Goal: Task Accomplishment & Management: Use online tool/utility

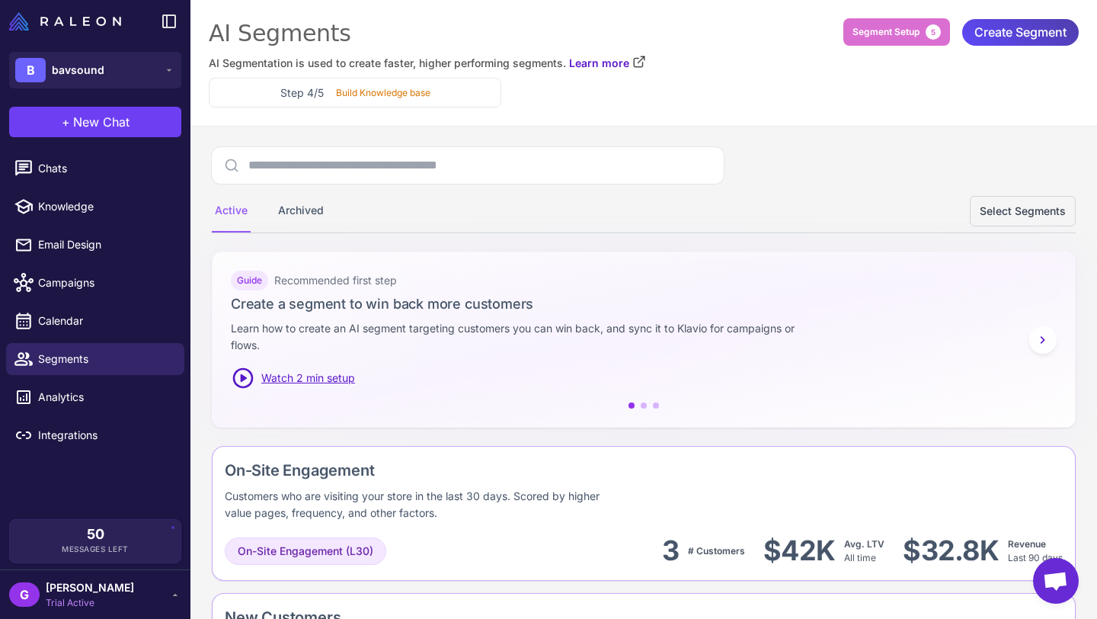
scroll to position [1307, 0]
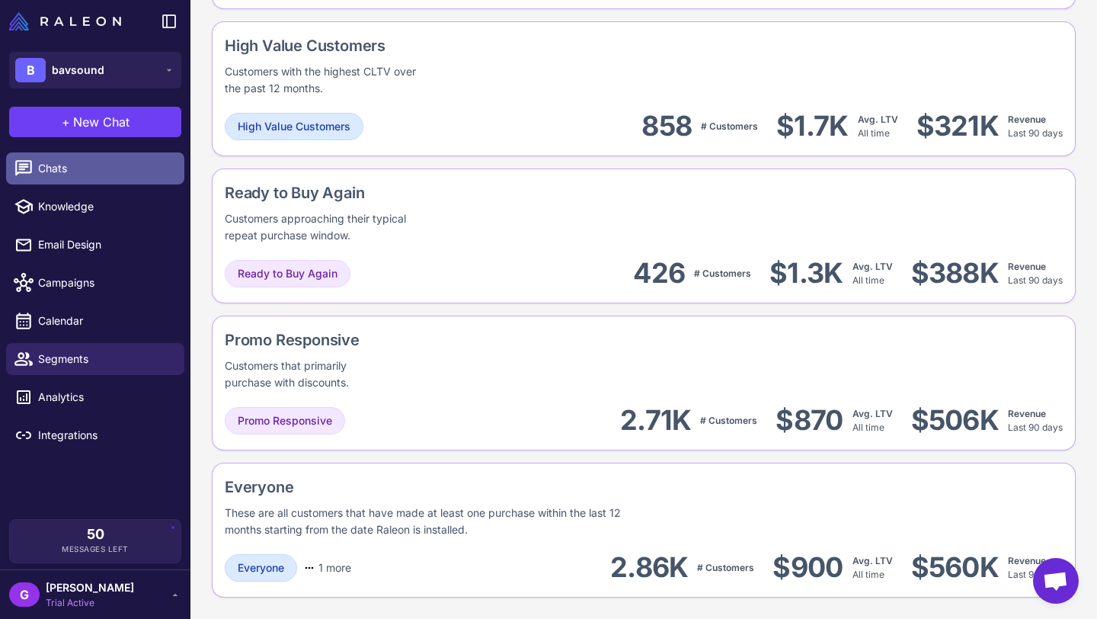
click at [88, 170] on span "Chats" at bounding box center [105, 168] width 134 height 17
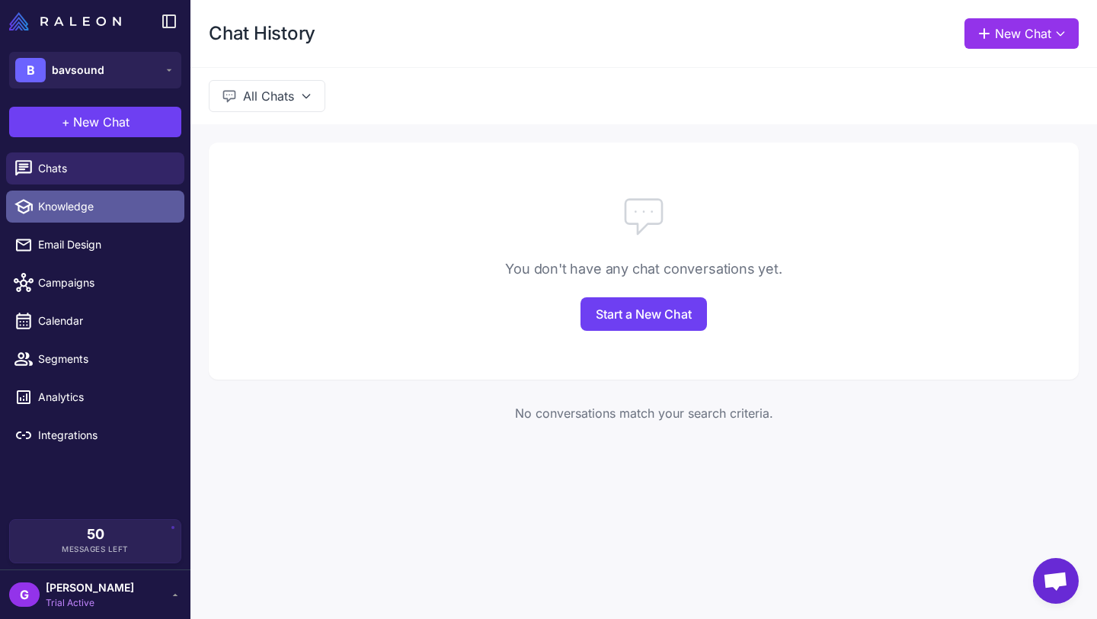
click at [94, 205] on span "Knowledge" at bounding box center [105, 206] width 134 height 17
select select
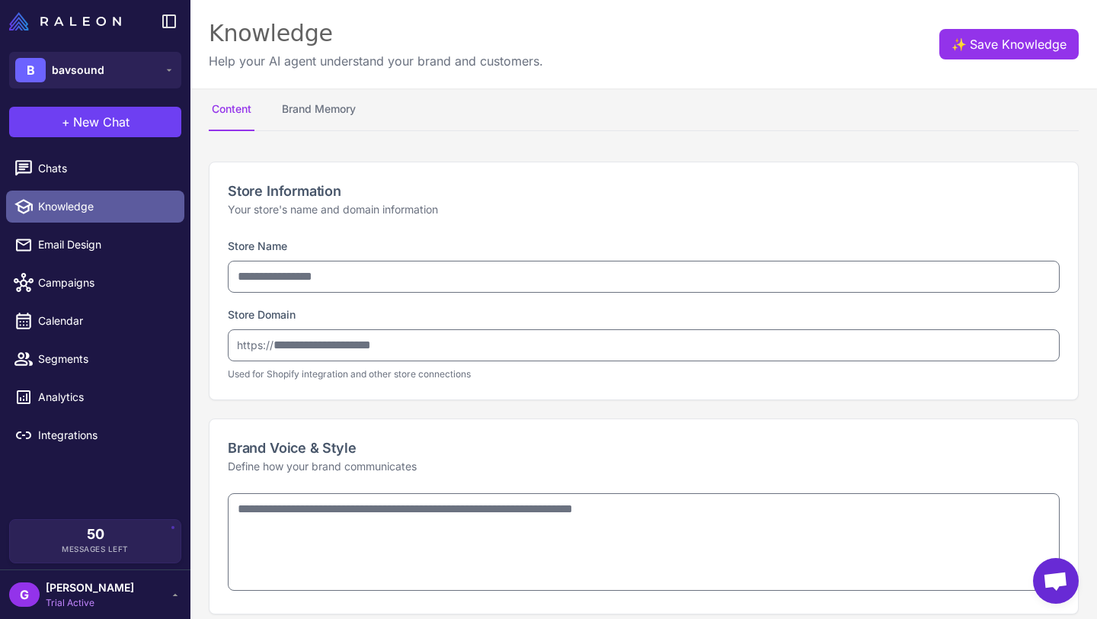
type input "********"
type input "**********"
type textarea "**********"
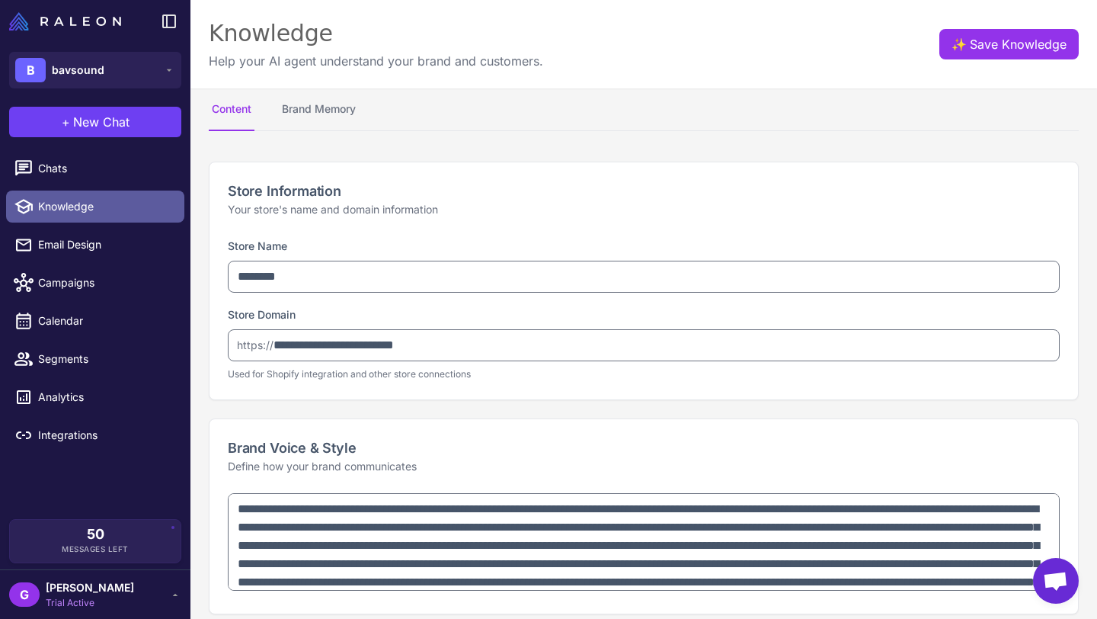
type textarea "**********"
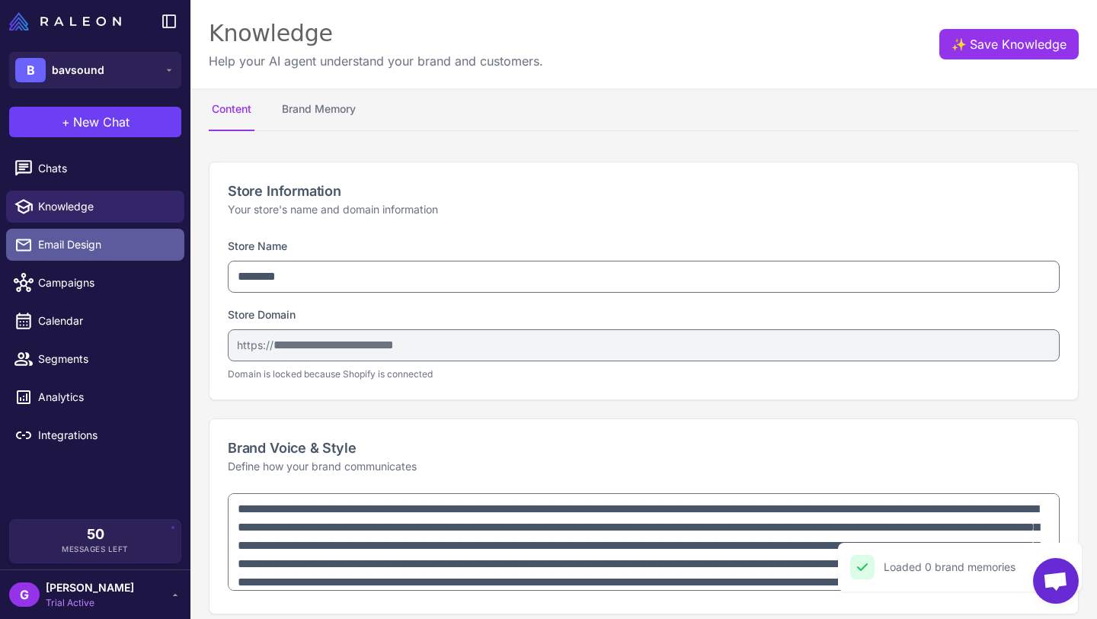
click at [83, 252] on span "Email Design" at bounding box center [105, 244] width 134 height 17
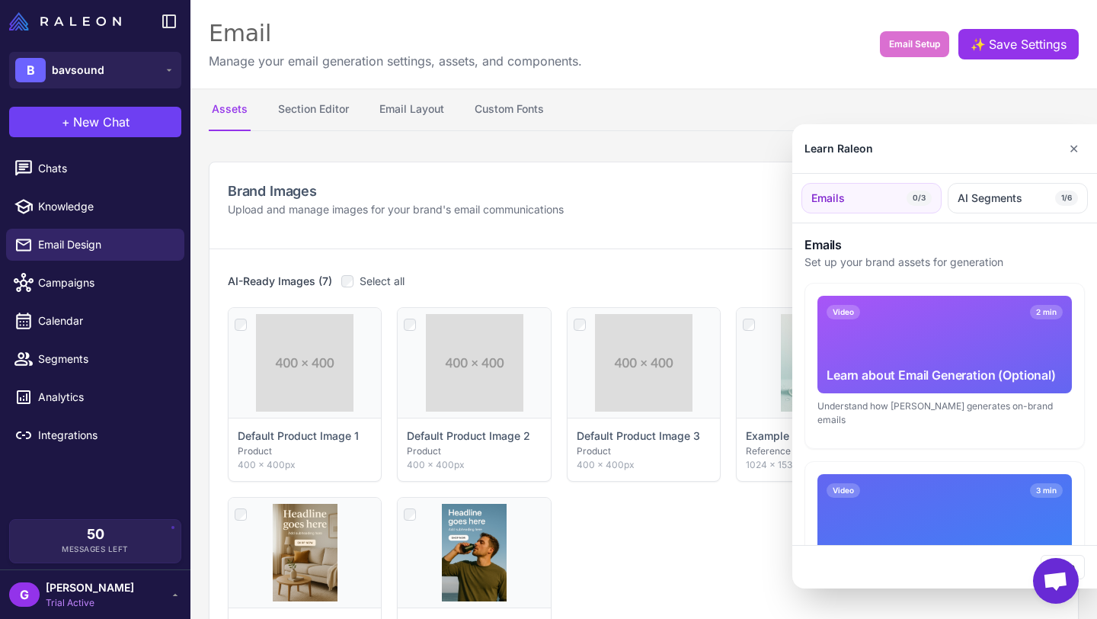
click at [88, 209] on div at bounding box center [548, 309] width 1097 height 619
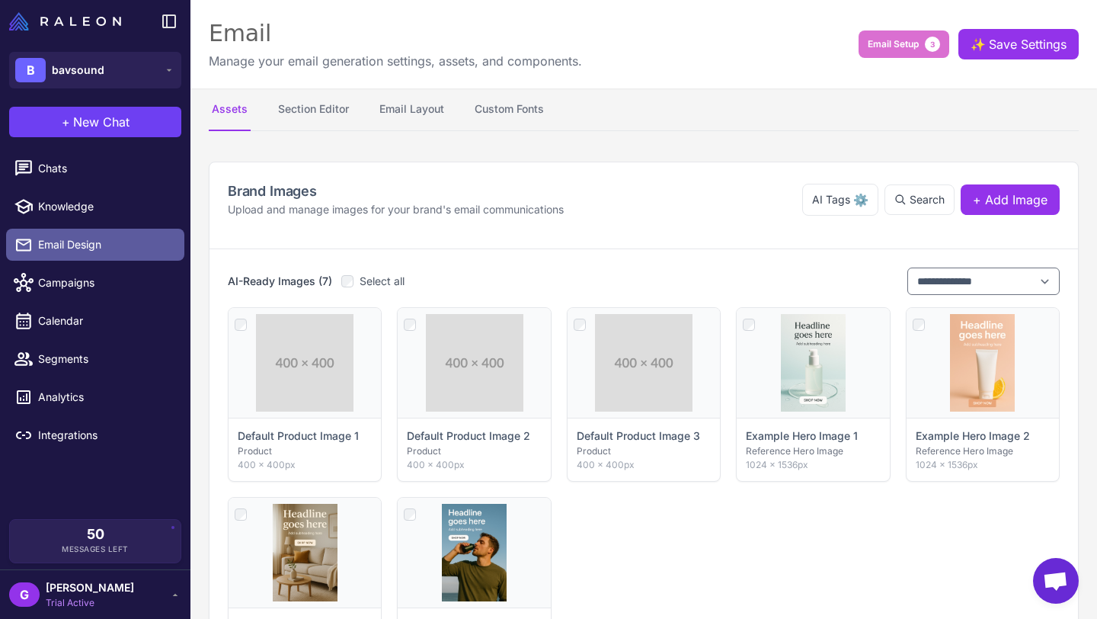
click at [78, 242] on span "Email Design" at bounding box center [105, 244] width 134 height 17
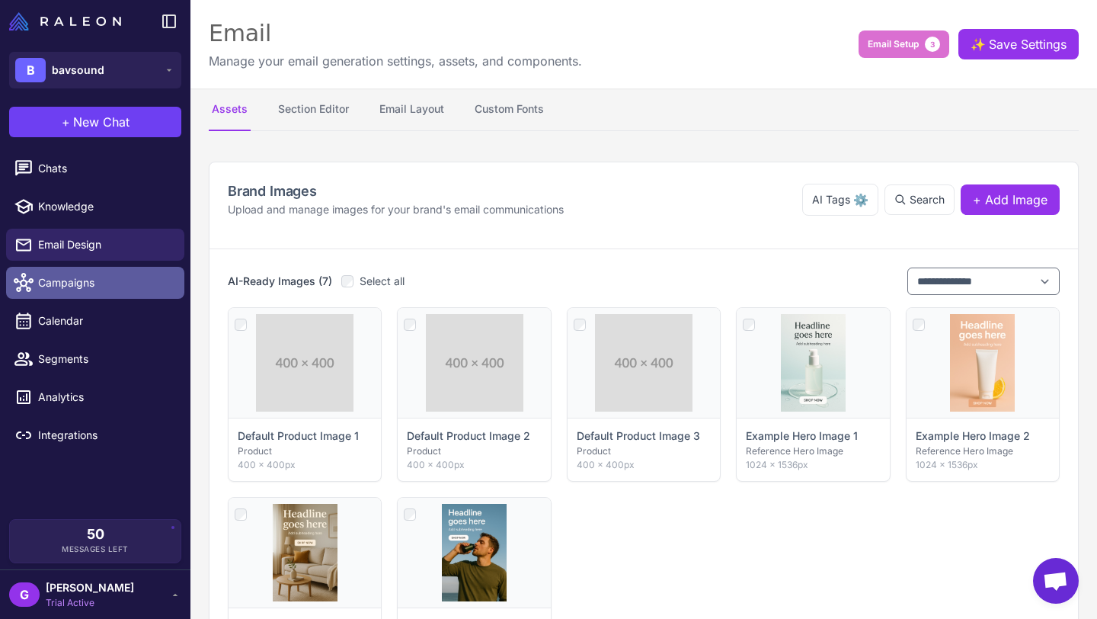
click at [73, 289] on span "Campaigns" at bounding box center [105, 282] width 134 height 17
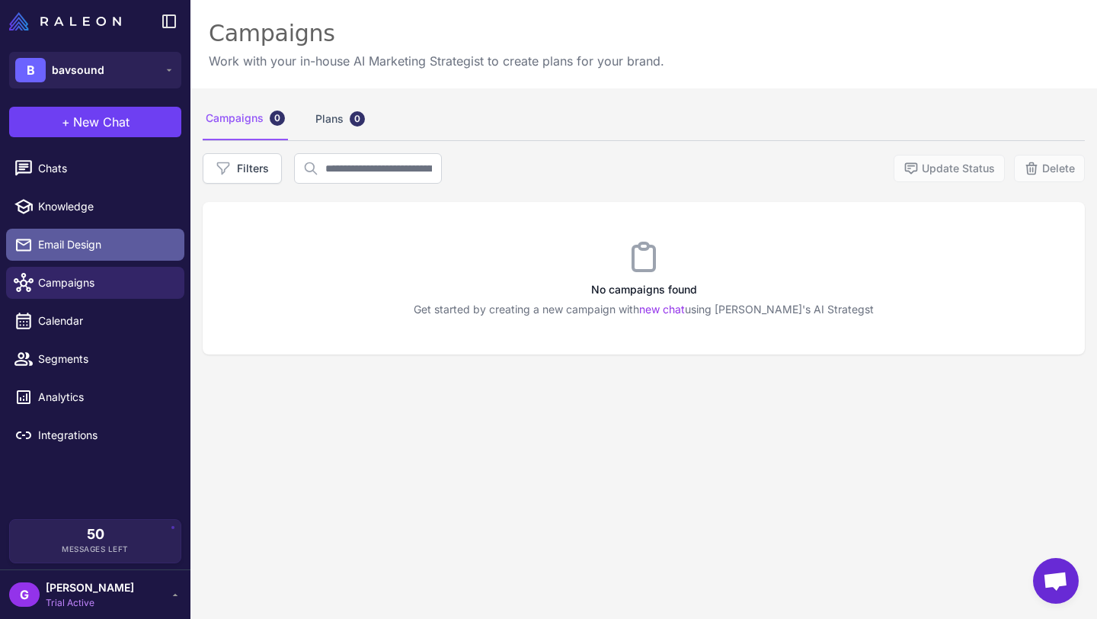
click at [72, 246] on span "Email Design" at bounding box center [105, 244] width 134 height 17
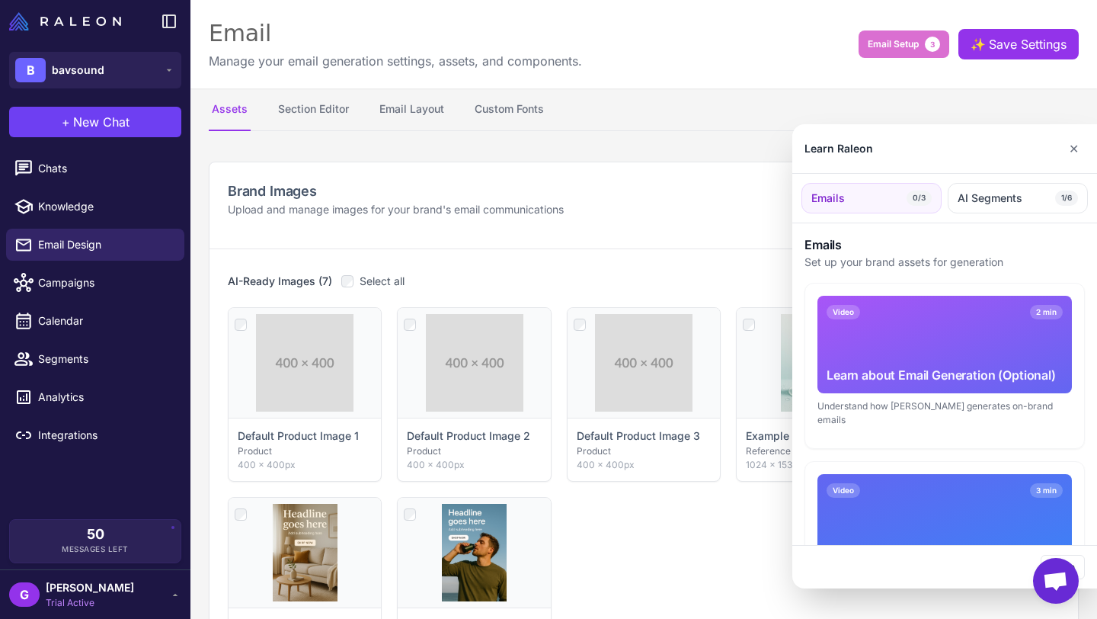
click at [75, 207] on div at bounding box center [548, 309] width 1097 height 619
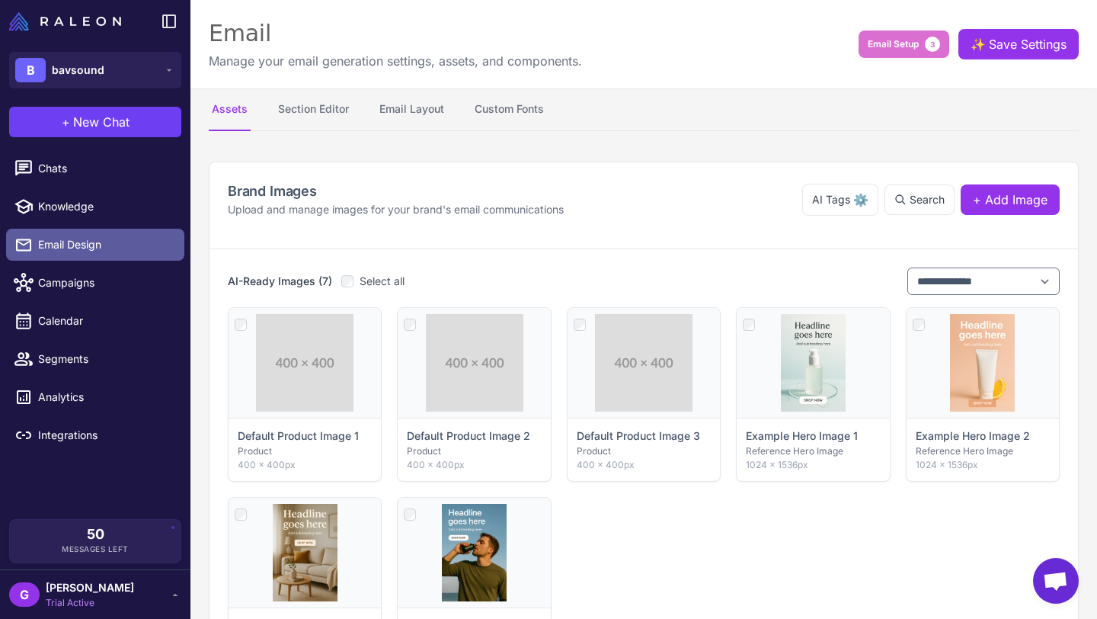
click at [72, 238] on span "Email Design" at bounding box center [105, 244] width 134 height 17
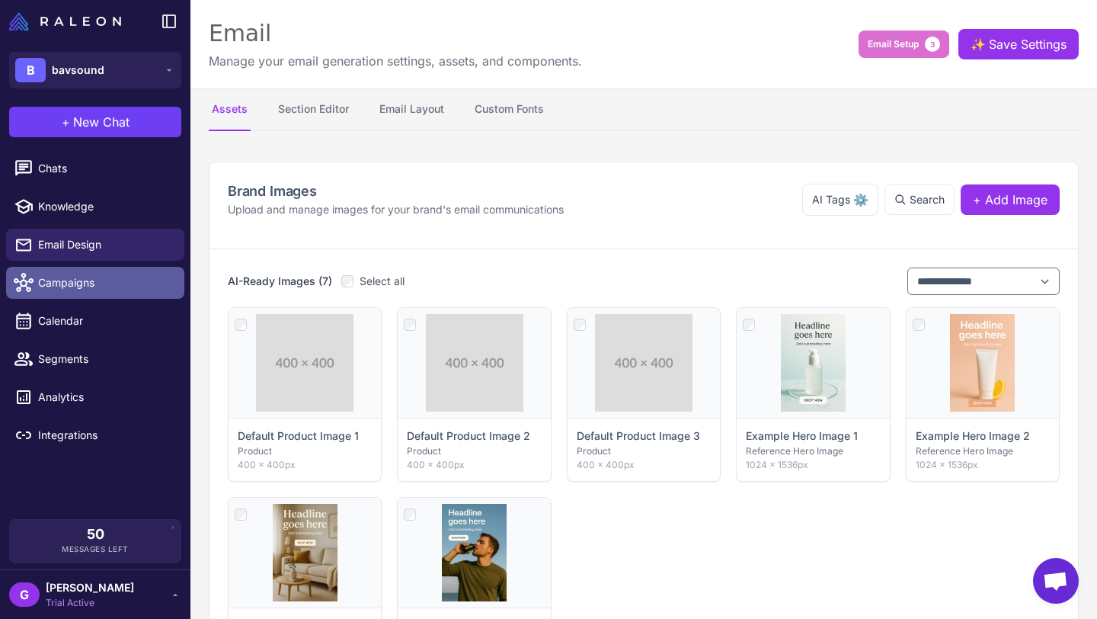
click at [63, 288] on span "Campaigns" at bounding box center [105, 282] width 134 height 17
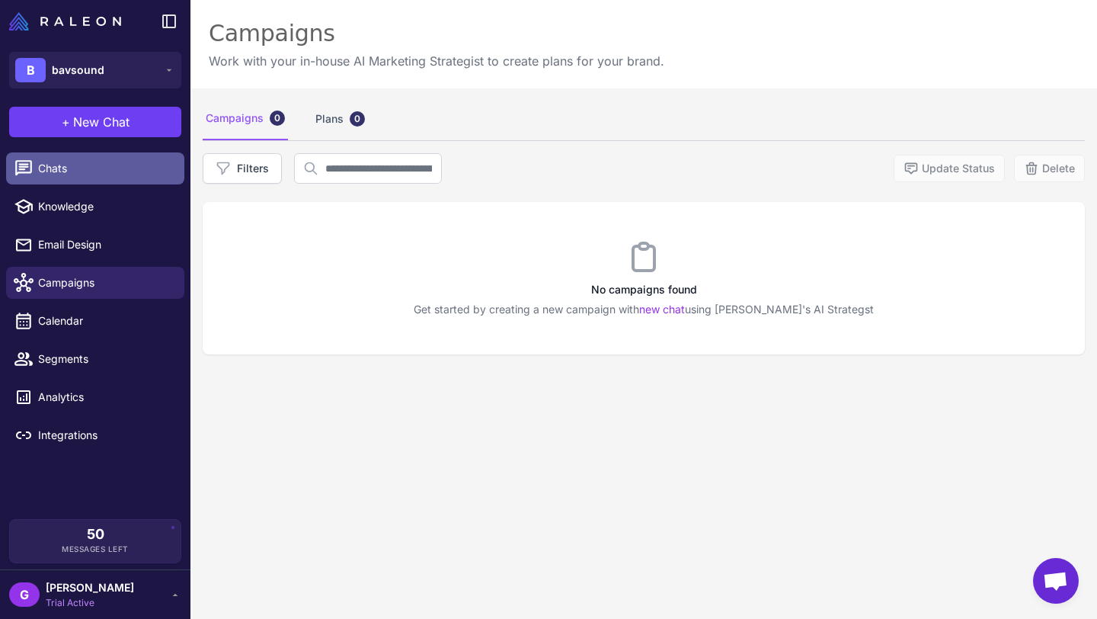
click at [62, 166] on span "Chats" at bounding box center [105, 168] width 134 height 17
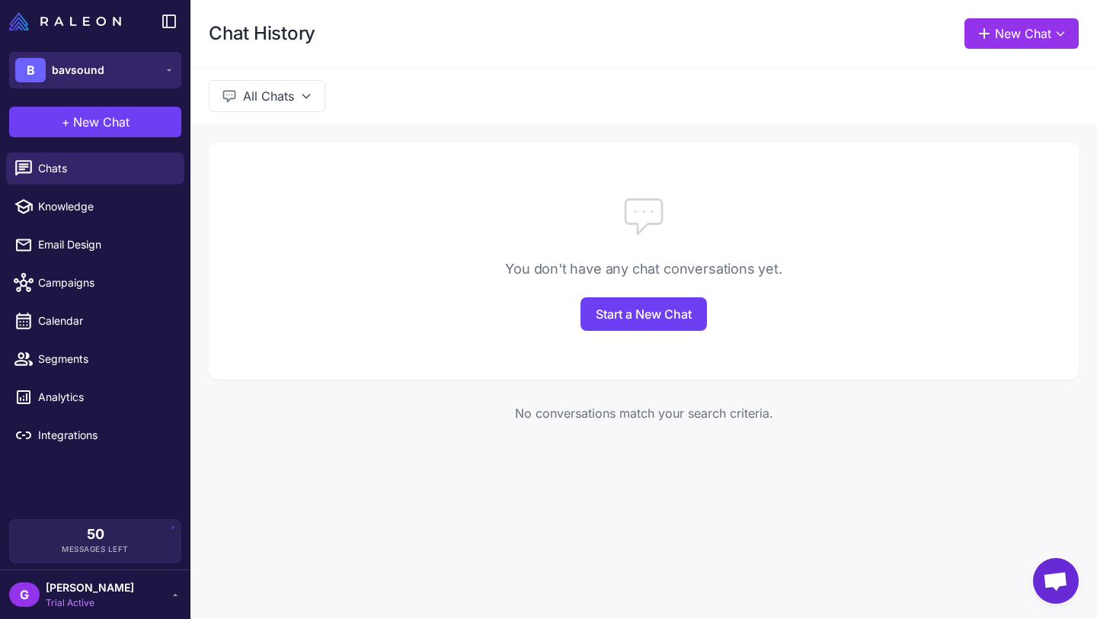
click at [126, 66] on button "B bavsound" at bounding box center [95, 70] width 172 height 37
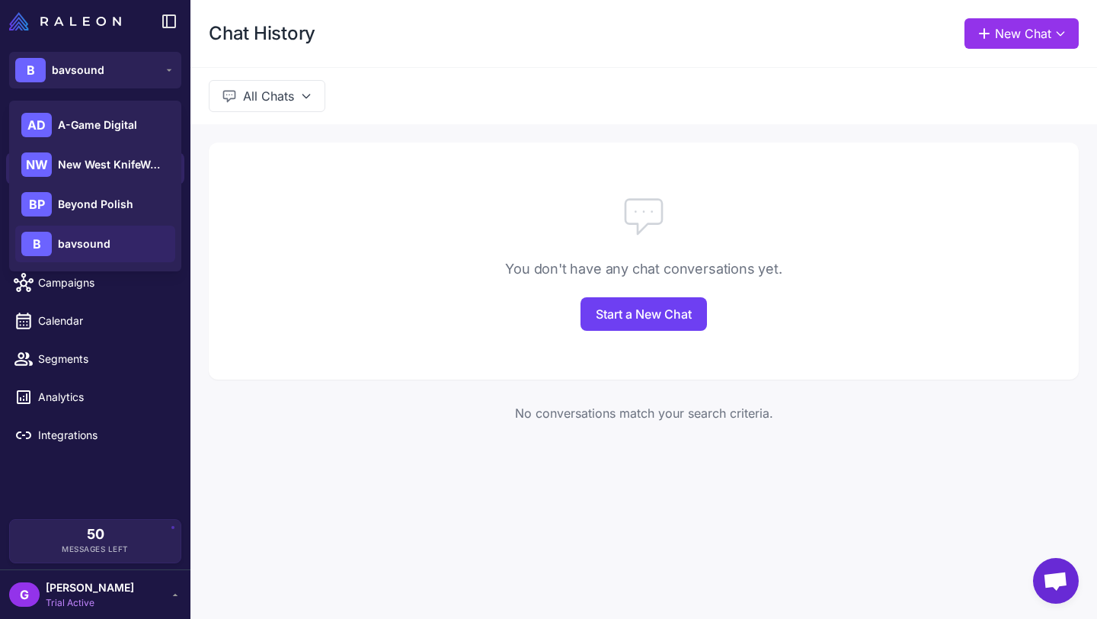
click at [354, 126] on div "You don't have any chat conversations yet. Start a New Chat No conversations ma…" at bounding box center [644, 294] width 907 height 341
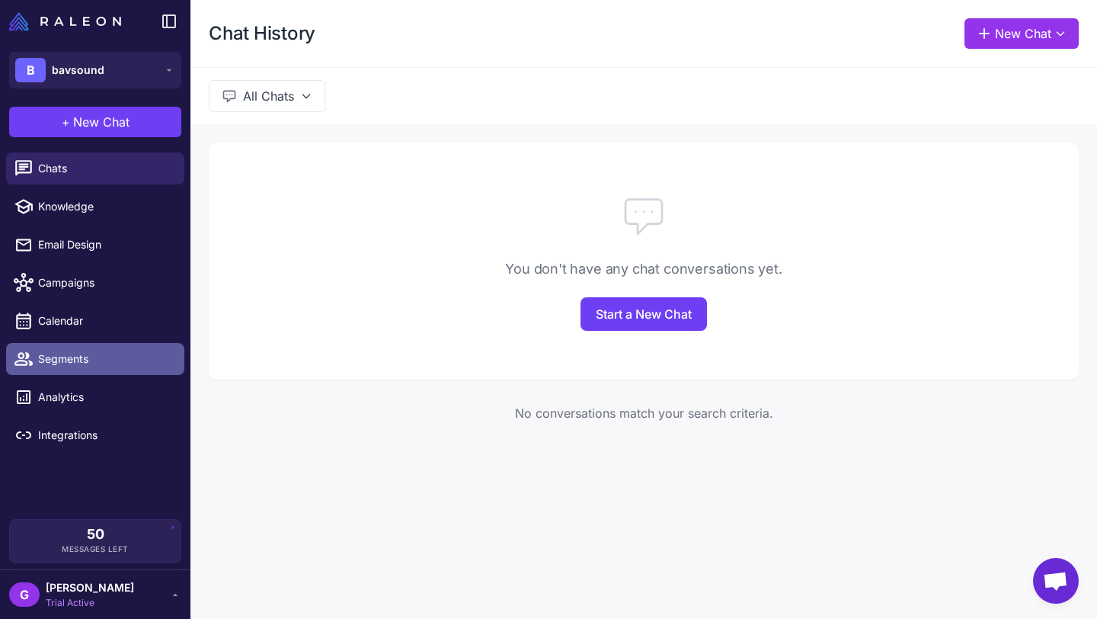
click at [78, 354] on span "Segments" at bounding box center [105, 359] width 134 height 17
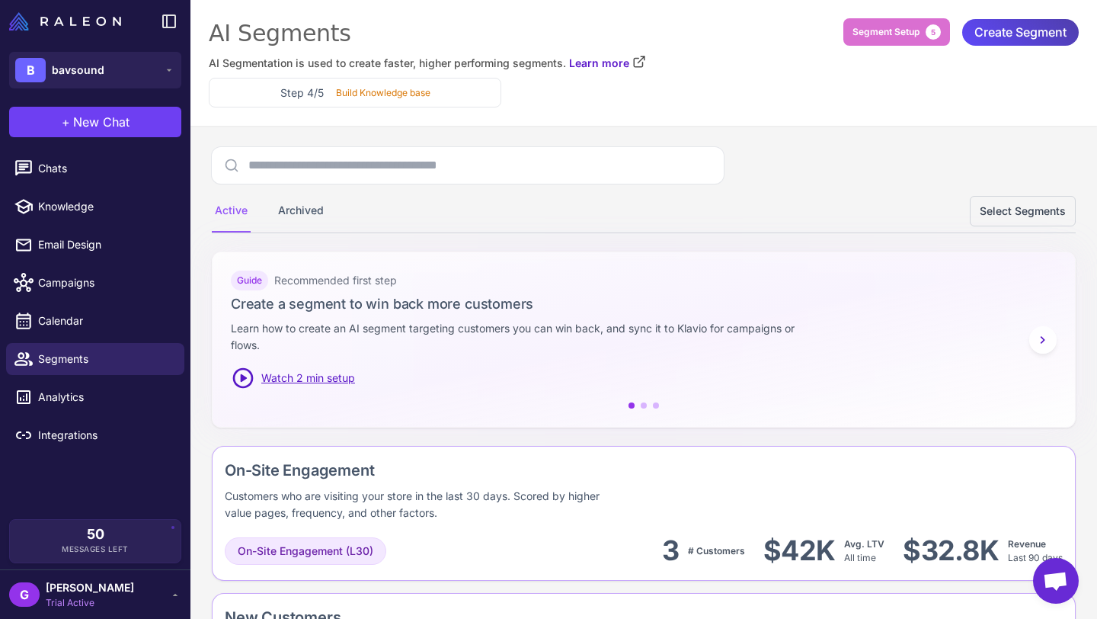
click at [883, 56] on div "AI Segmentation is used to create faster, higher performing segments. Learn more" at bounding box center [644, 63] width 870 height 17
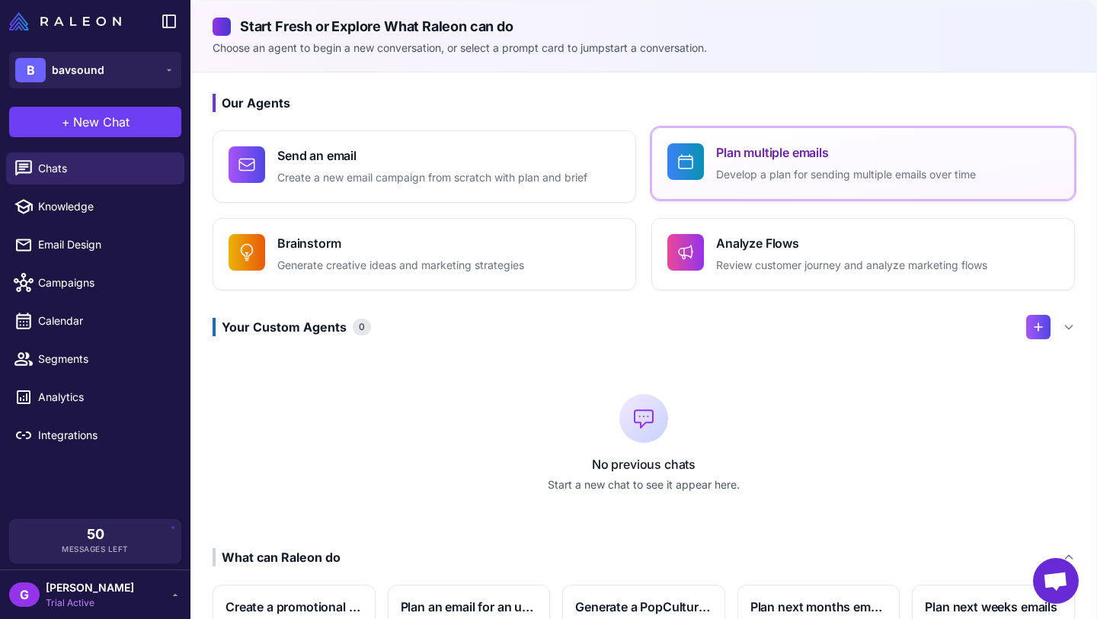
click at [762, 160] on h4 "Plan multiple emails" at bounding box center [846, 152] width 260 height 18
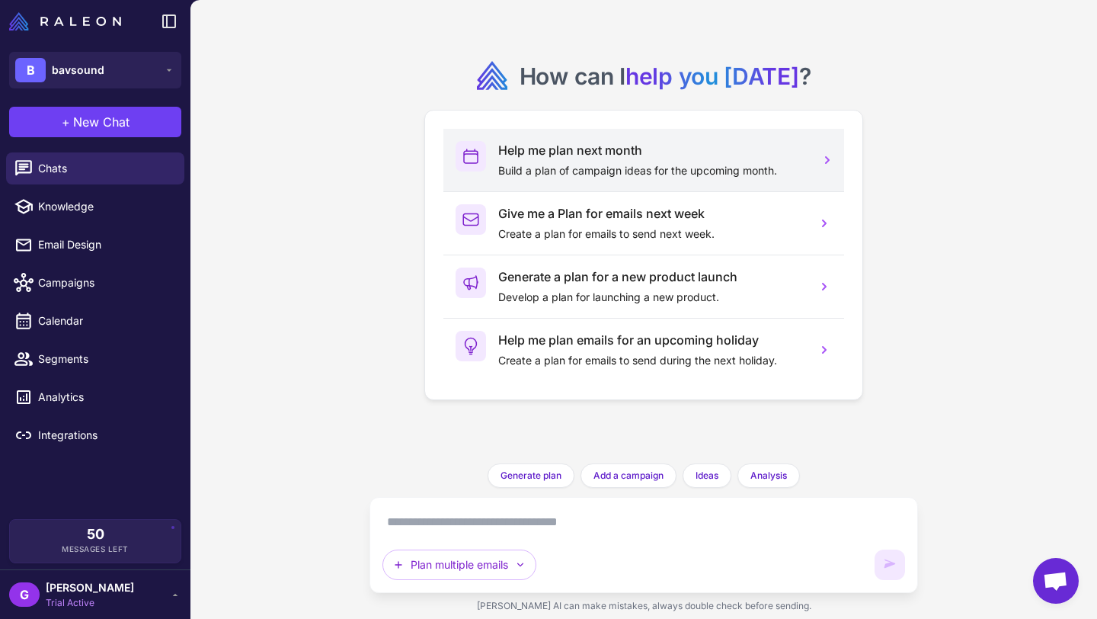
click at [620, 153] on h3 "Help me plan next month" at bounding box center [651, 150] width 306 height 18
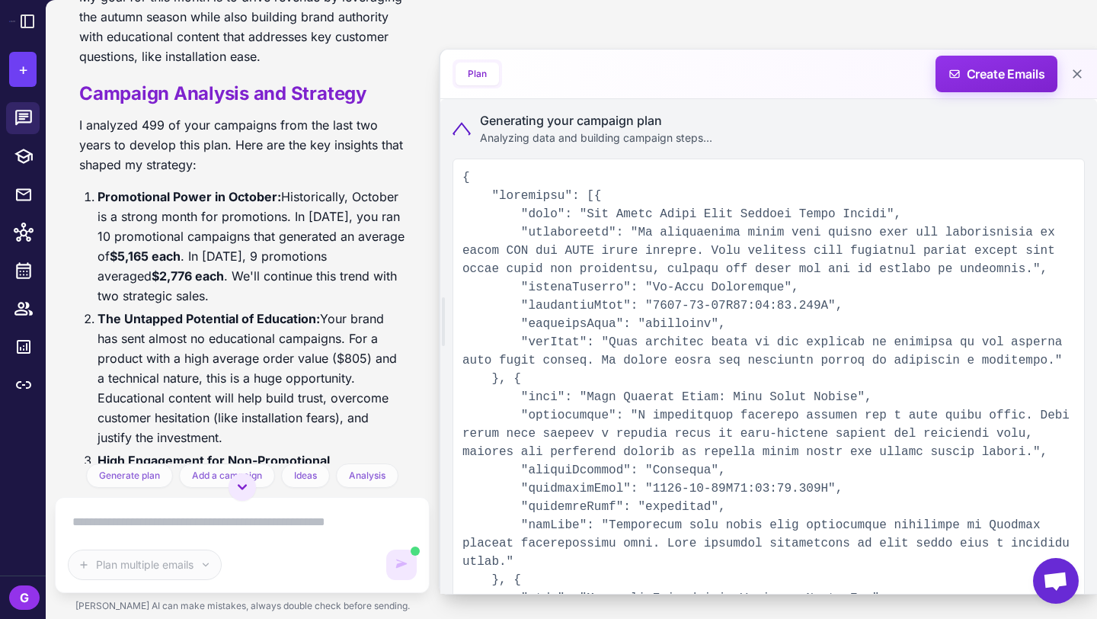
scroll to position [267, 0]
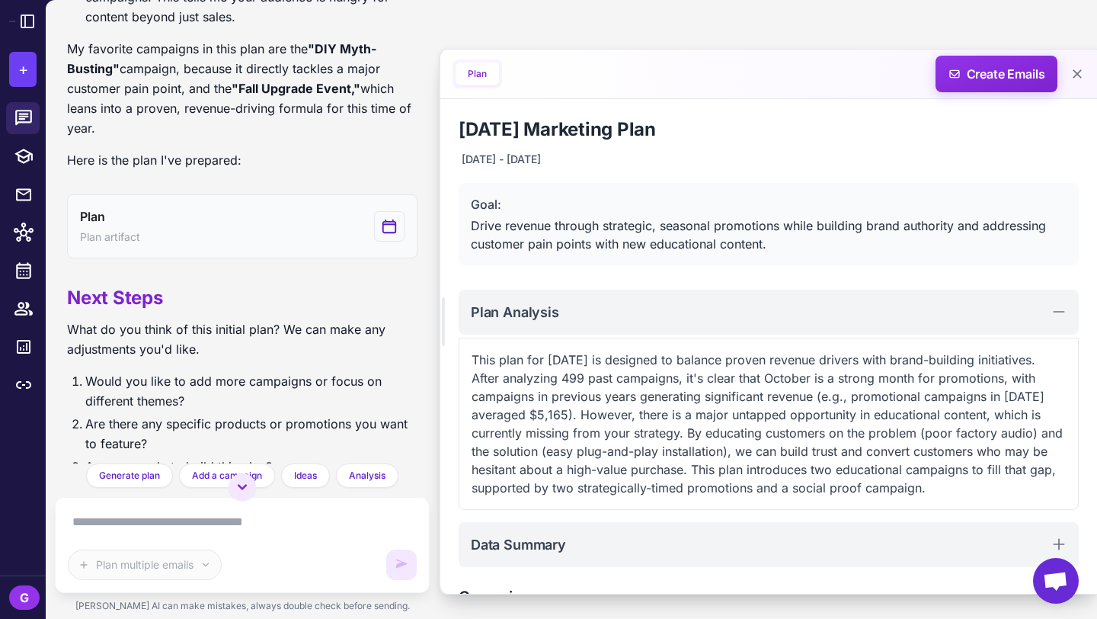
scroll to position [780, 0]
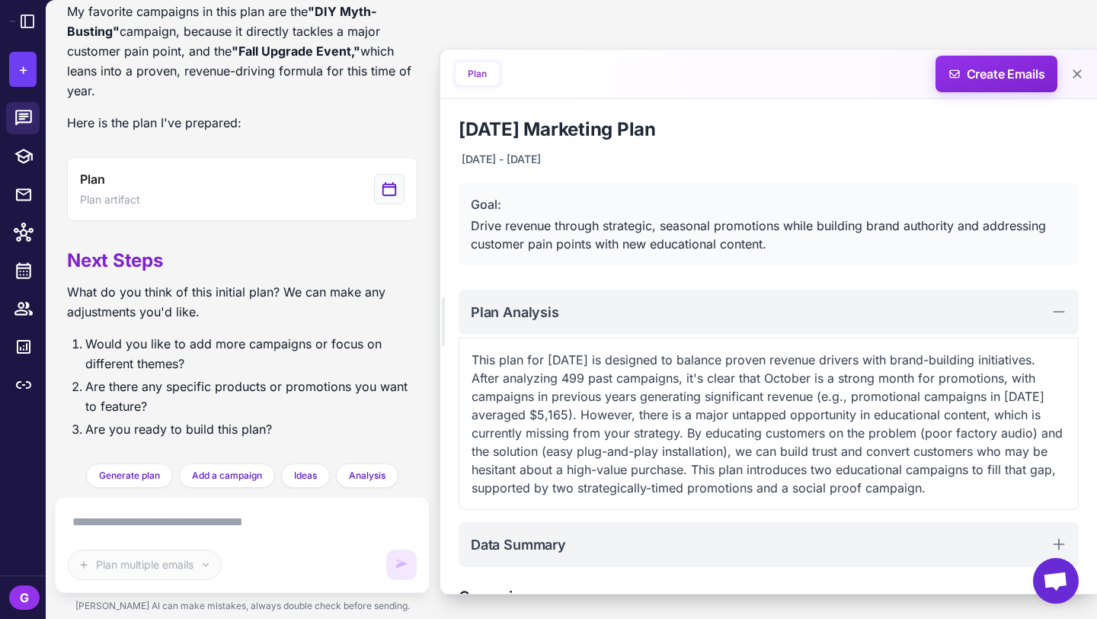
click at [219, 513] on textarea at bounding box center [242, 522] width 349 height 24
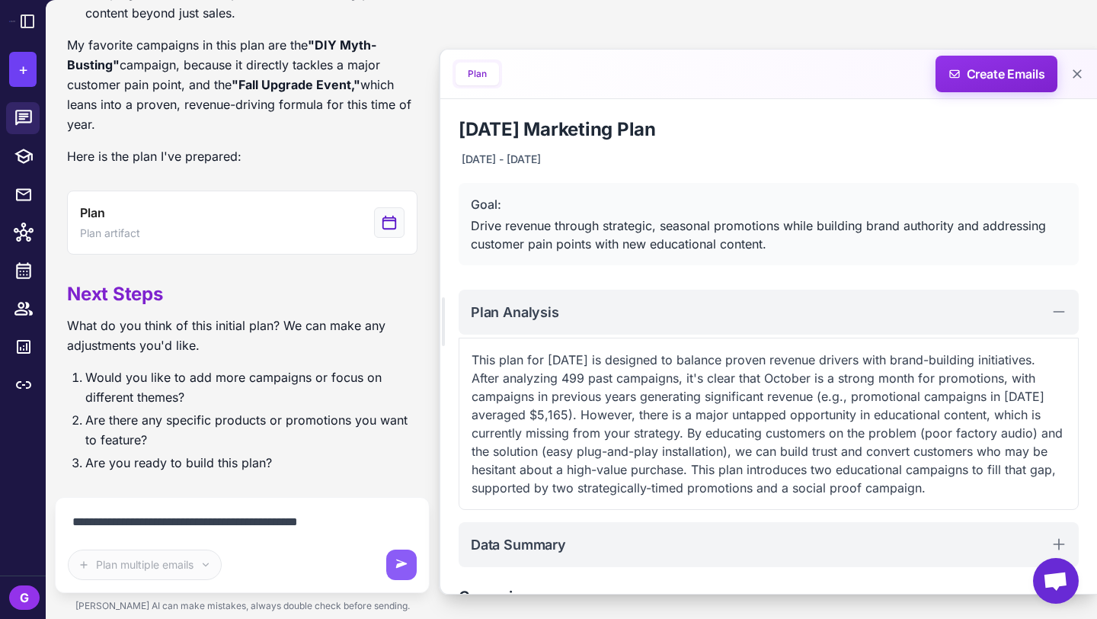
scroll to position [746, 0]
click at [91, 515] on textarea "**********" at bounding box center [242, 522] width 349 height 24
click at [357, 517] on textarea "**********" at bounding box center [242, 522] width 349 height 24
click at [364, 522] on textarea "**********" at bounding box center [242, 522] width 349 height 24
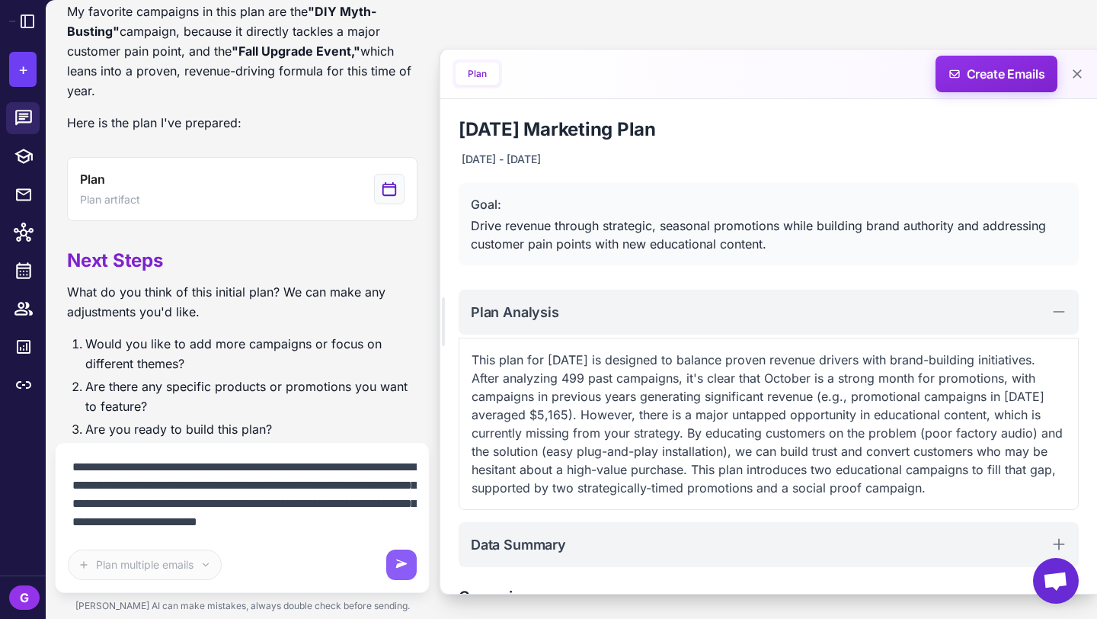
scroll to position [50, 0]
paste textarea "**********"
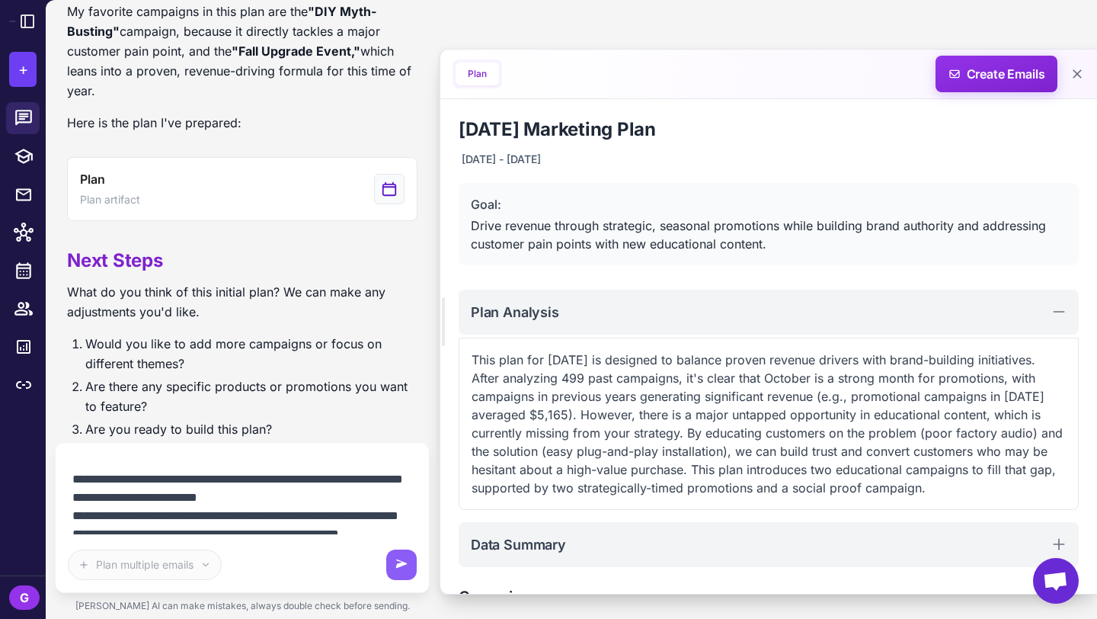
scroll to position [80, 0]
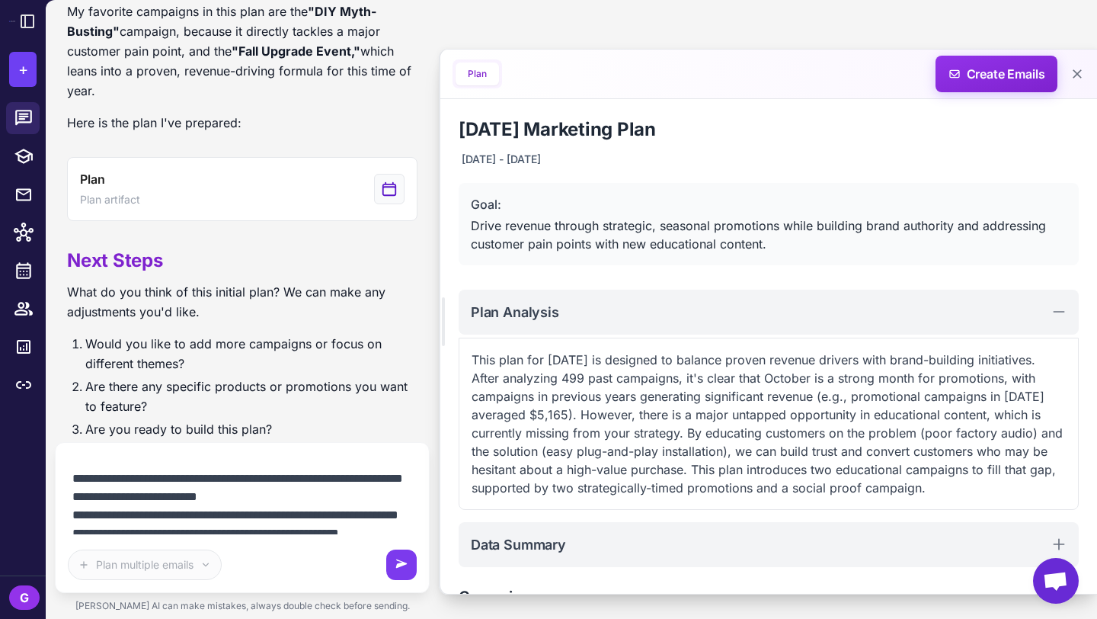
type textarea "**********"
click at [401, 566] on icon at bounding box center [401, 564] width 15 height 15
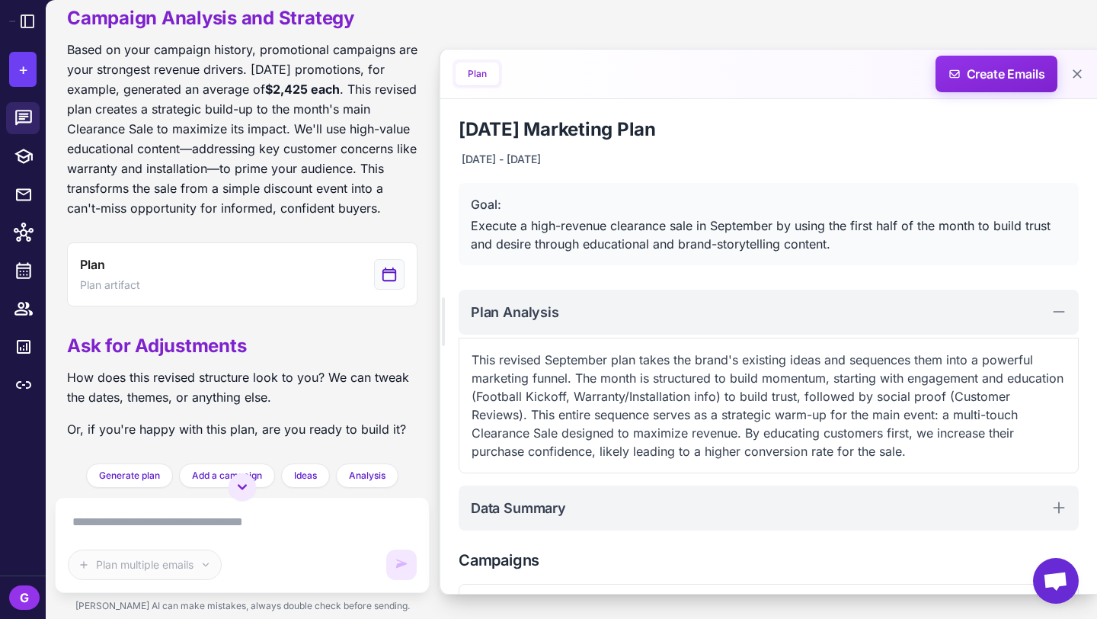
scroll to position [2228, 0]
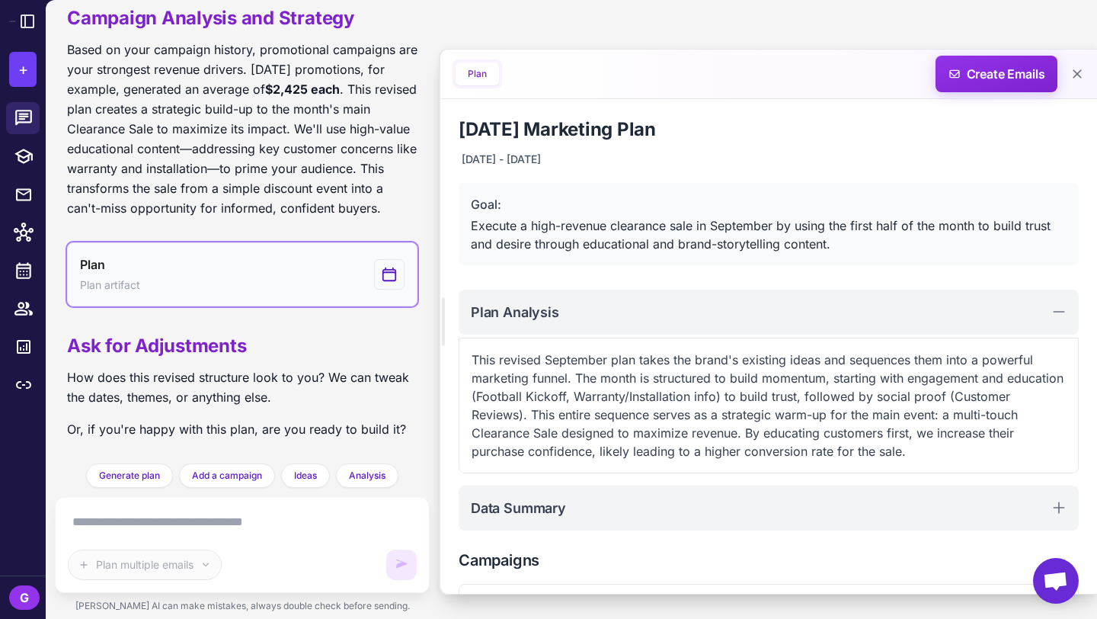
click at [292, 275] on button "Plan Plan artifact" at bounding box center [242, 274] width 351 height 64
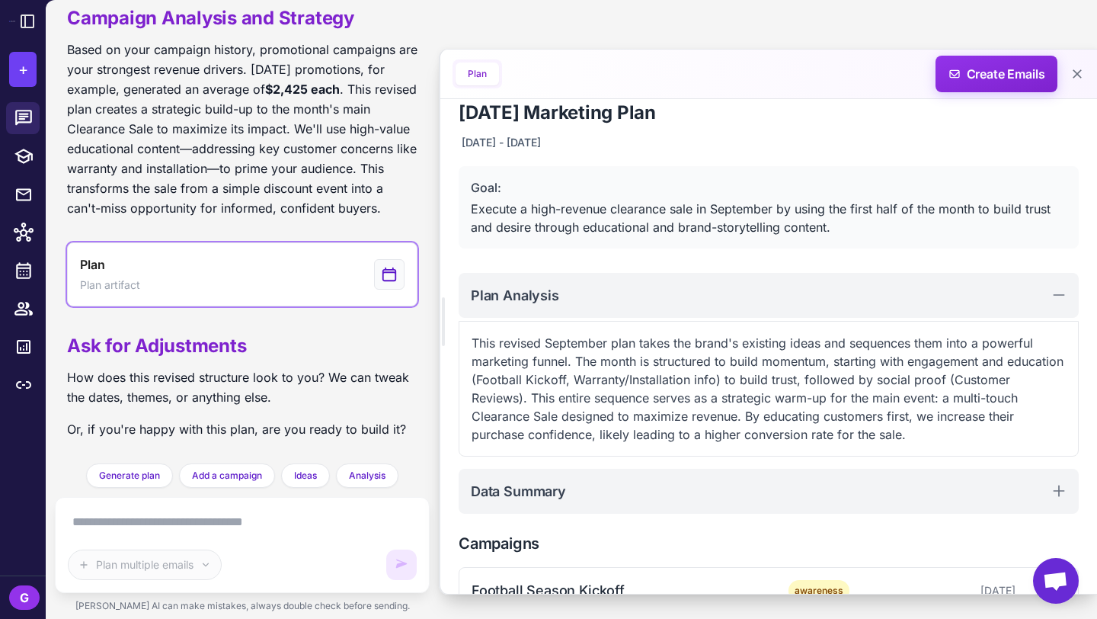
scroll to position [0, 0]
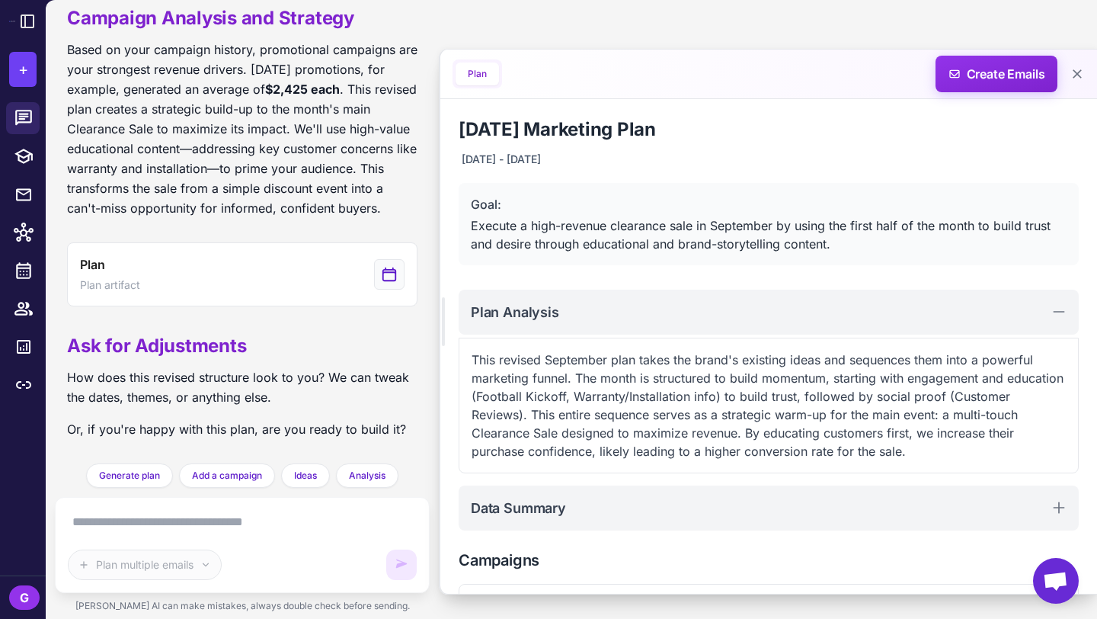
click at [486, 74] on button "Plan" at bounding box center [477, 73] width 43 height 23
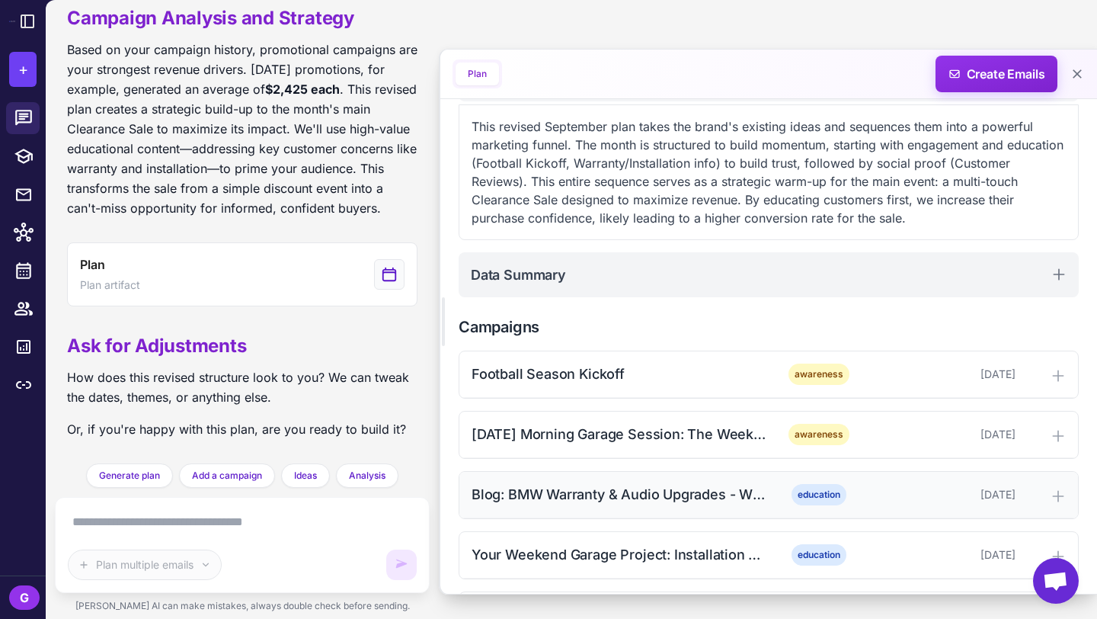
scroll to position [162, 0]
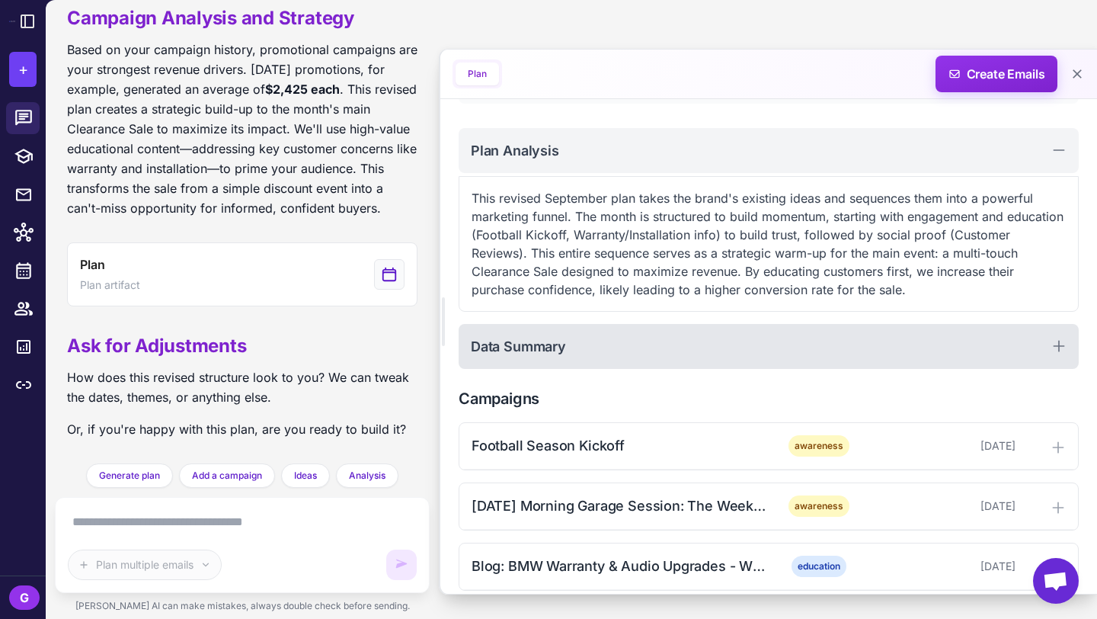
click at [1063, 345] on icon at bounding box center [1059, 346] width 10 height 10
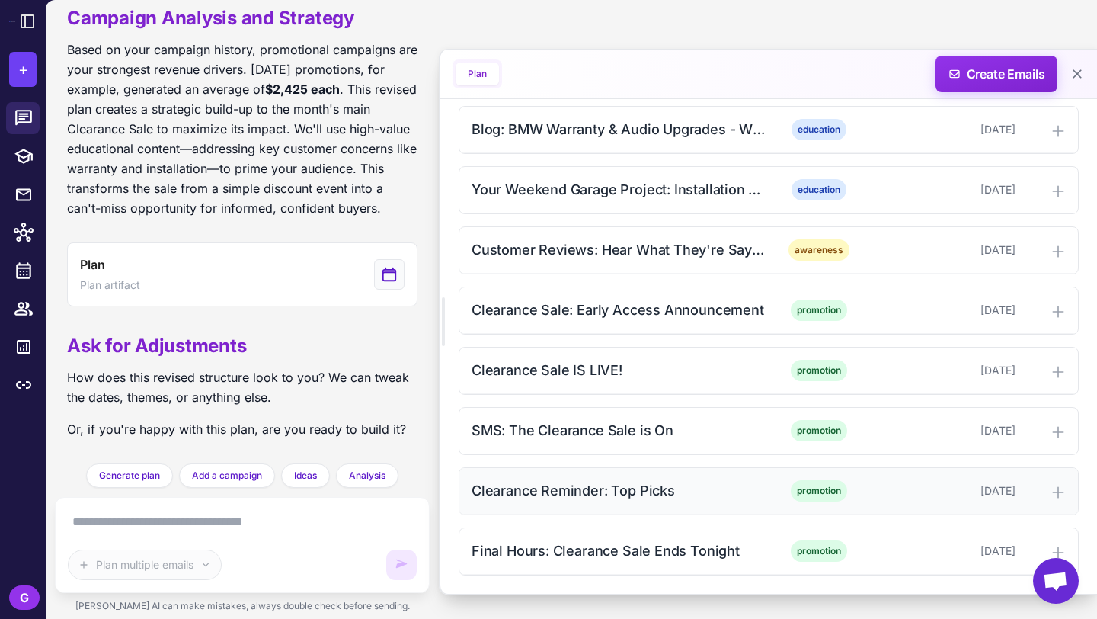
scroll to position [737, 0]
click at [250, 520] on textarea at bounding box center [242, 522] width 349 height 24
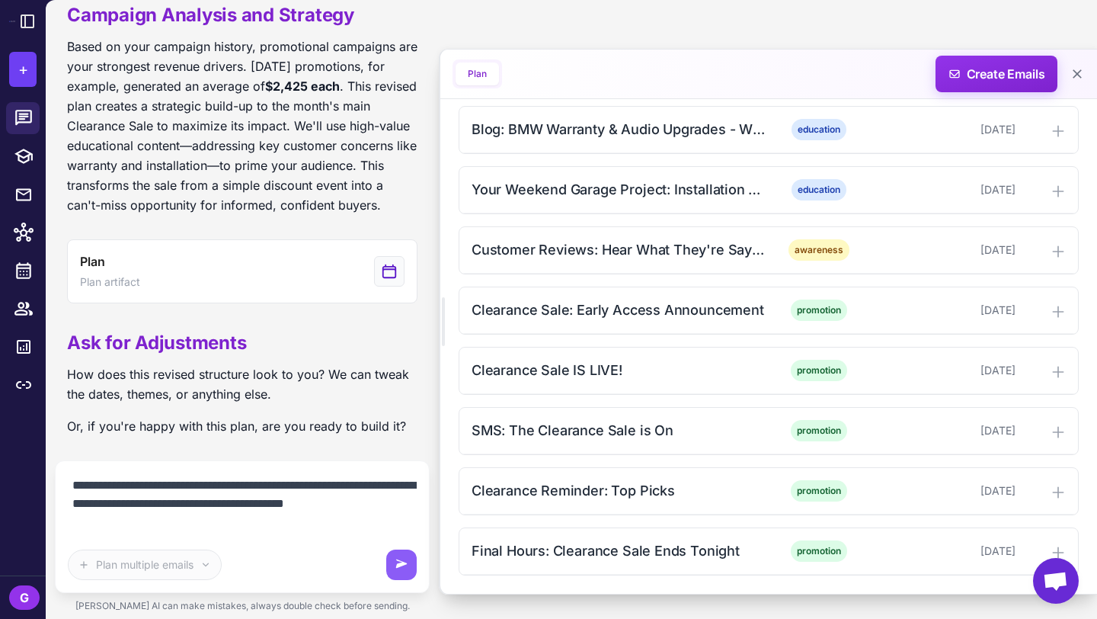
scroll to position [2228, 0]
type textarea "**********"
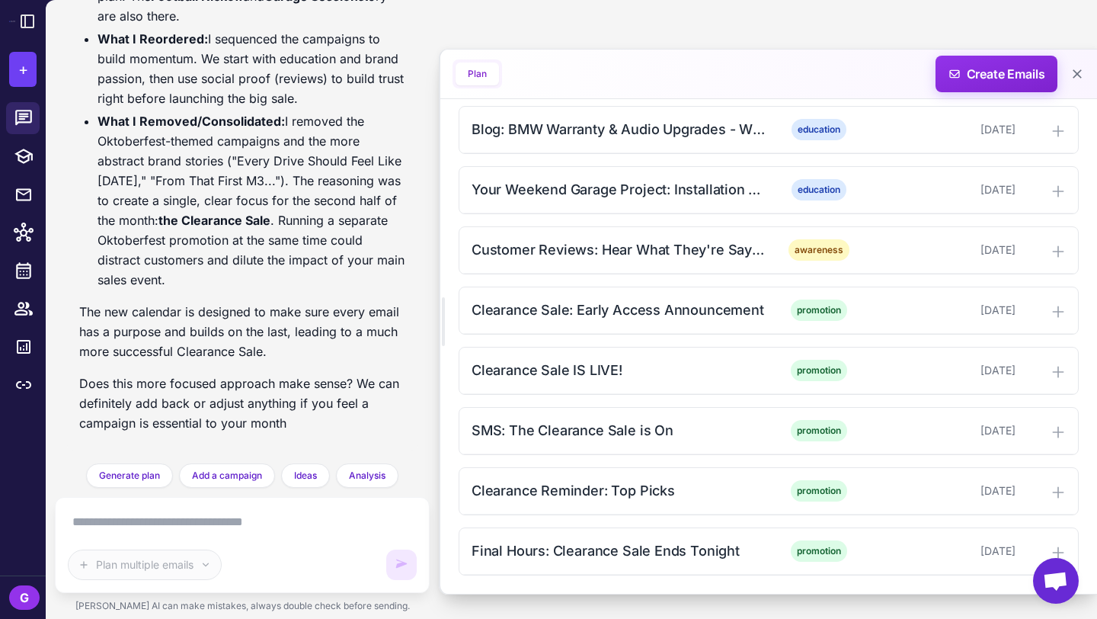
scroll to position [3168, 0]
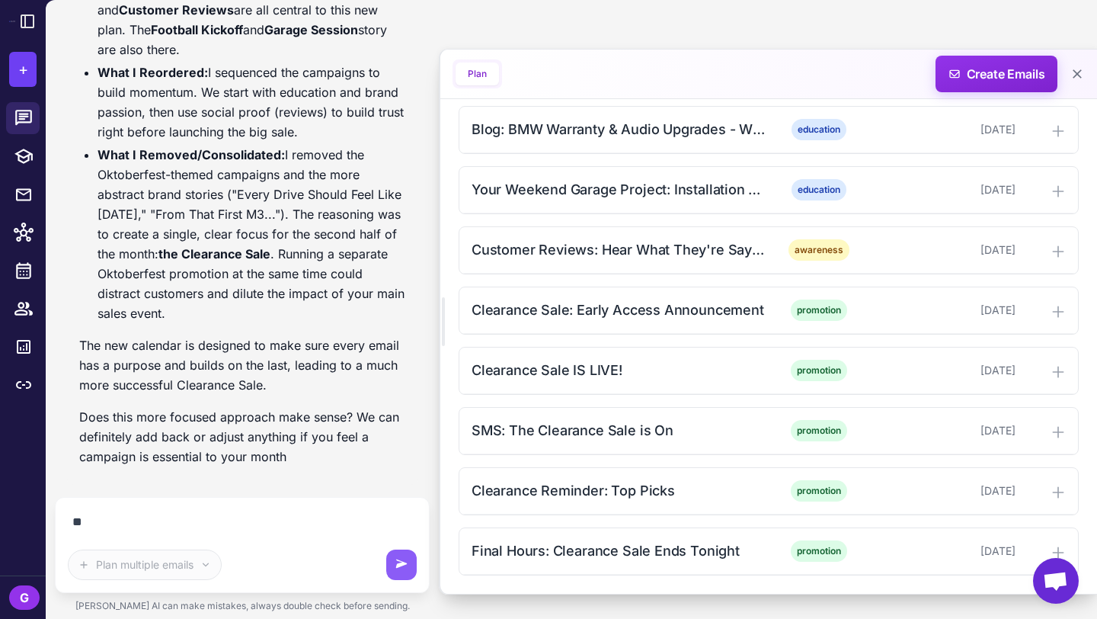
type textarea "***"
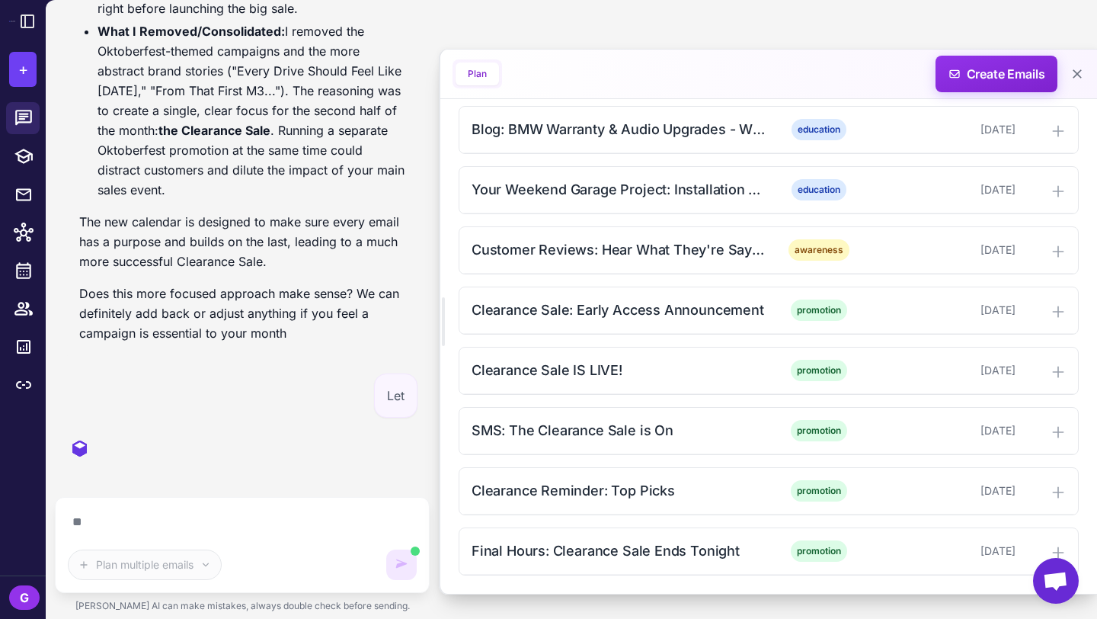
scroll to position [3258, 0]
type textarea "*"
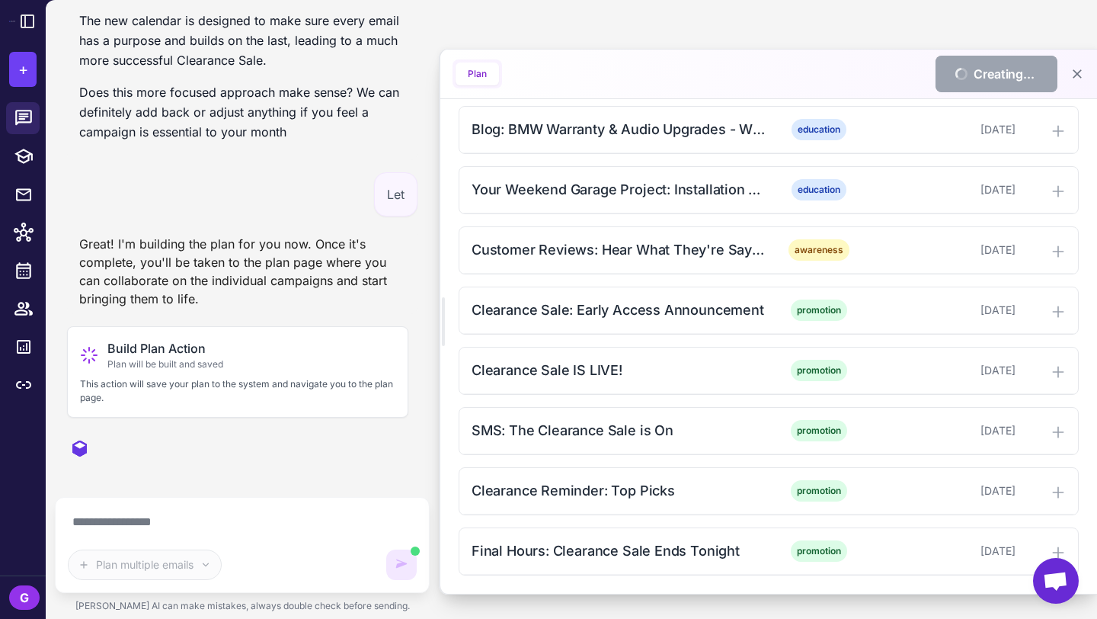
type textarea "**********"
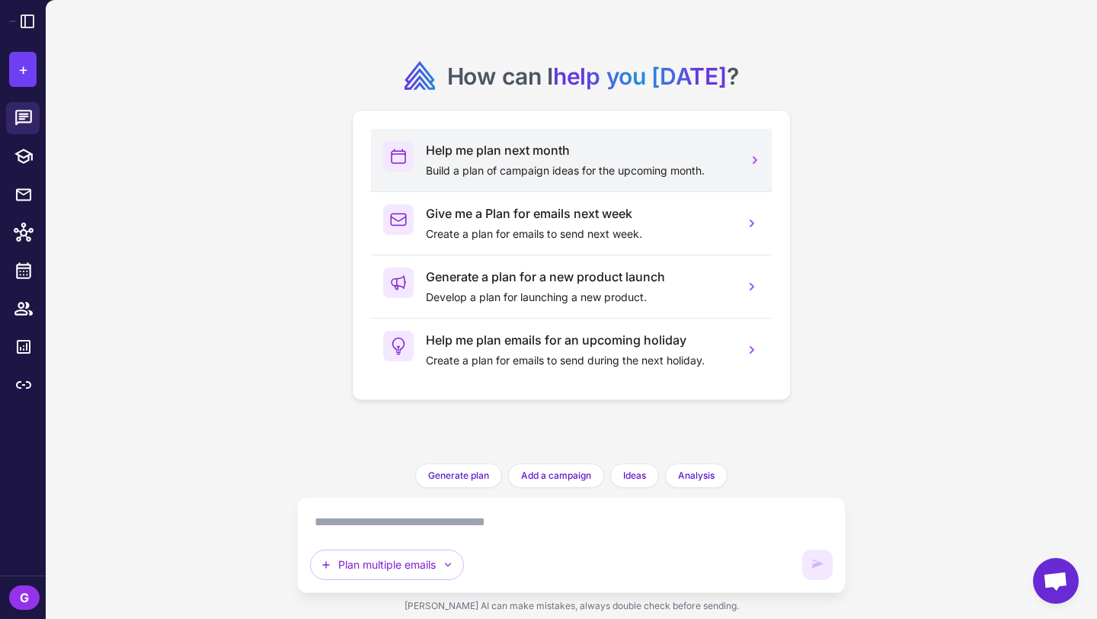
click at [499, 160] on div "Help me plan next month Build a plan of campaign ideas for the upcoming month." at bounding box center [579, 160] width 306 height 38
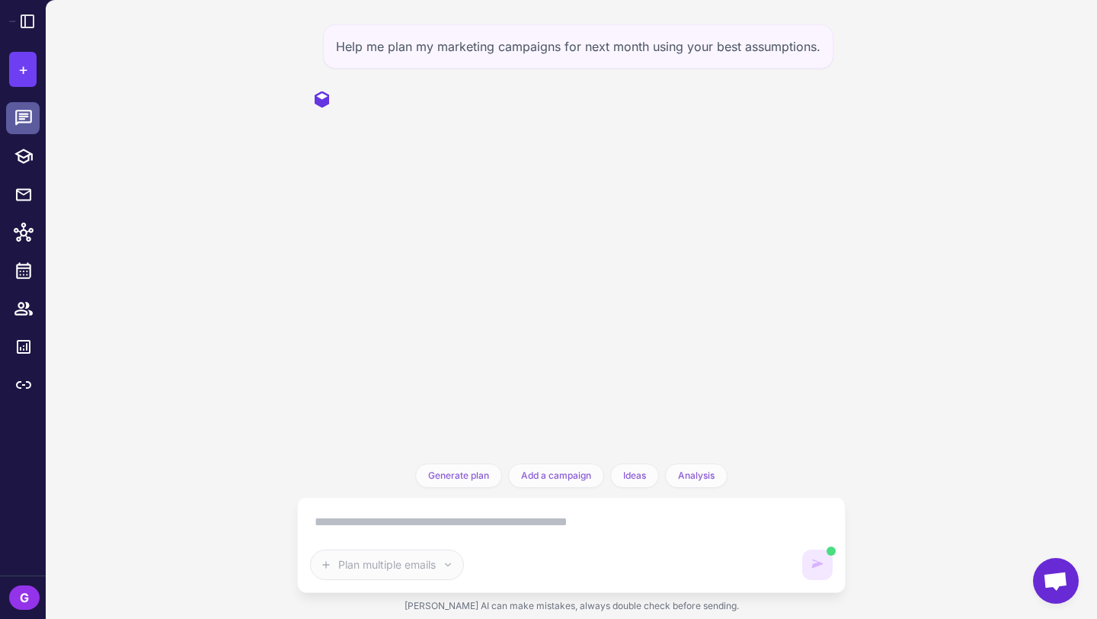
click at [25, 117] on icon at bounding box center [23, 117] width 17 height 15
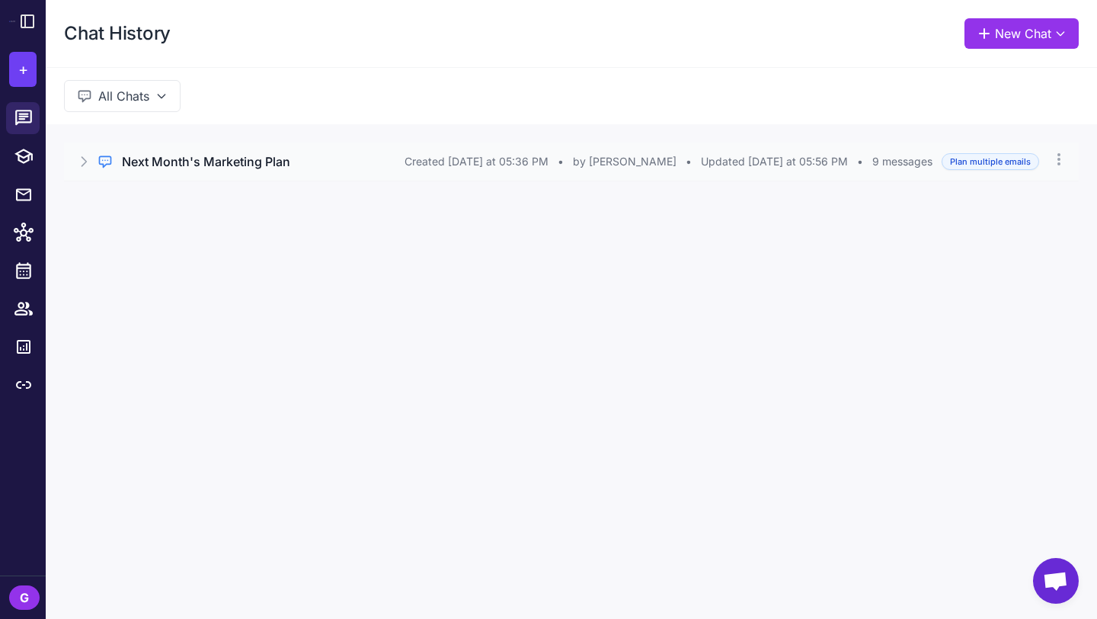
click at [190, 165] on h3 "Next Month's Marketing Plan" at bounding box center [206, 161] width 168 height 18
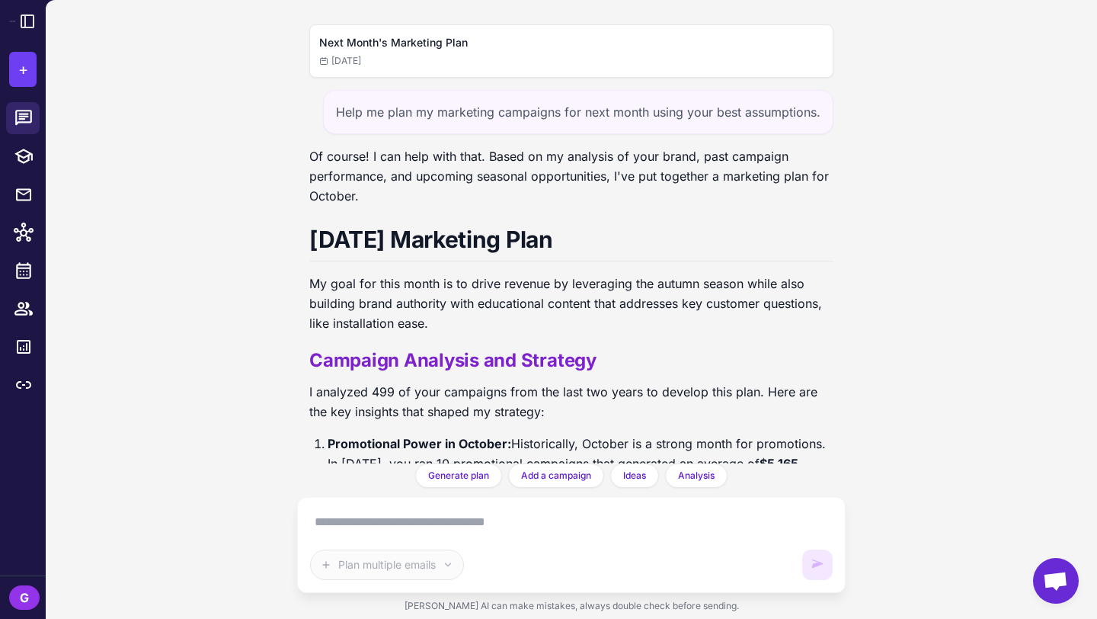
scroll to position [2603, 0]
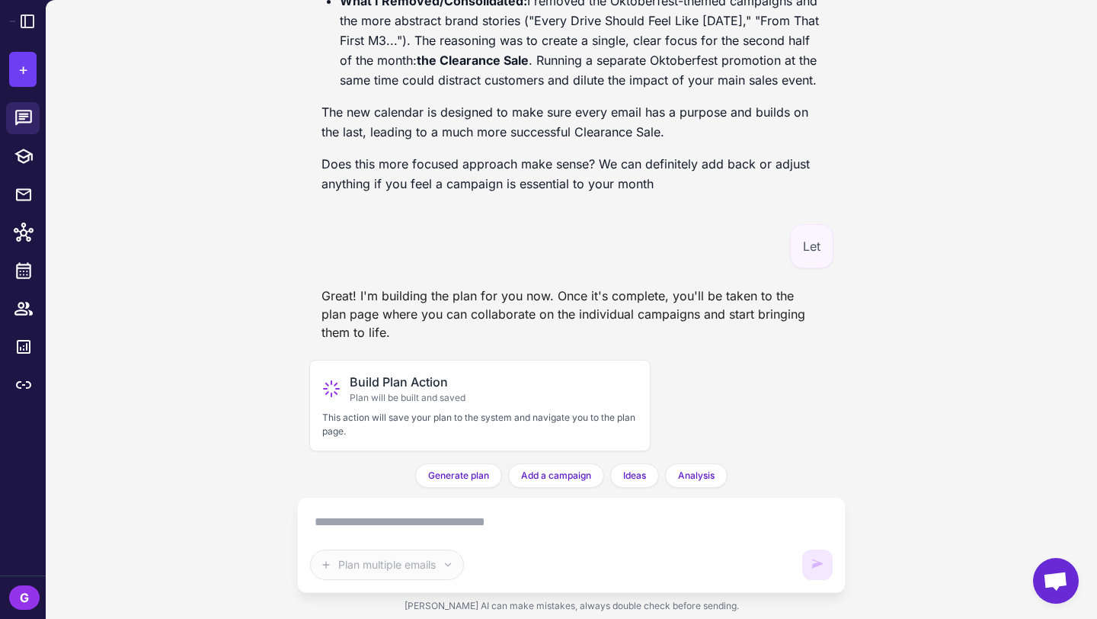
click at [430, 519] on textarea at bounding box center [571, 522] width 523 height 24
click at [397, 511] on textarea at bounding box center [571, 522] width 523 height 24
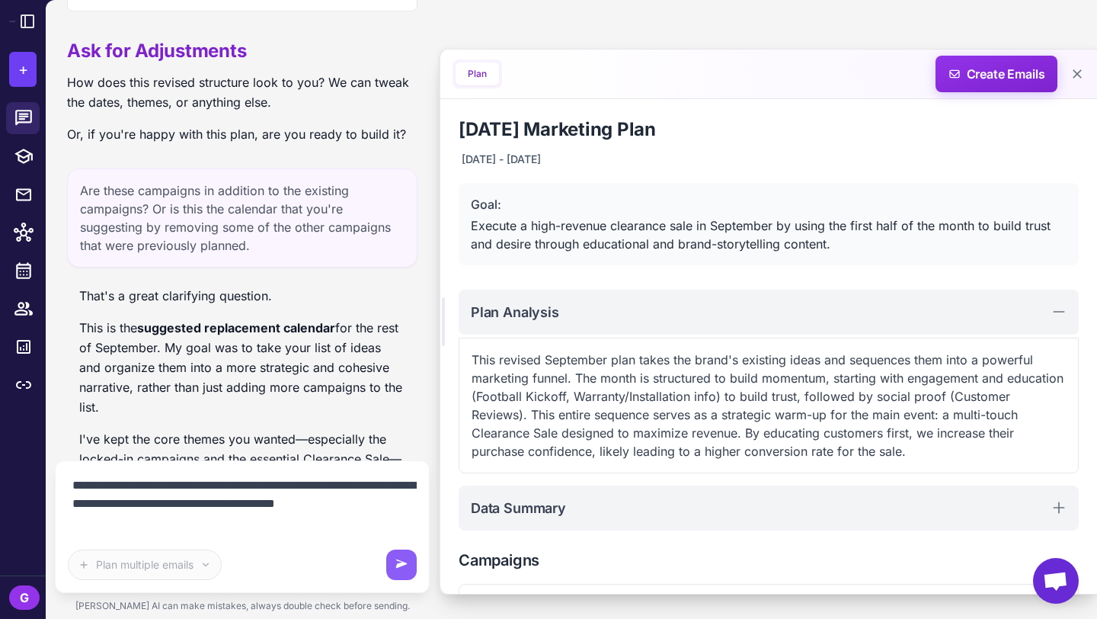
click at [370, 504] on textarea "**********" at bounding box center [242, 503] width 349 height 61
type textarea "**********"
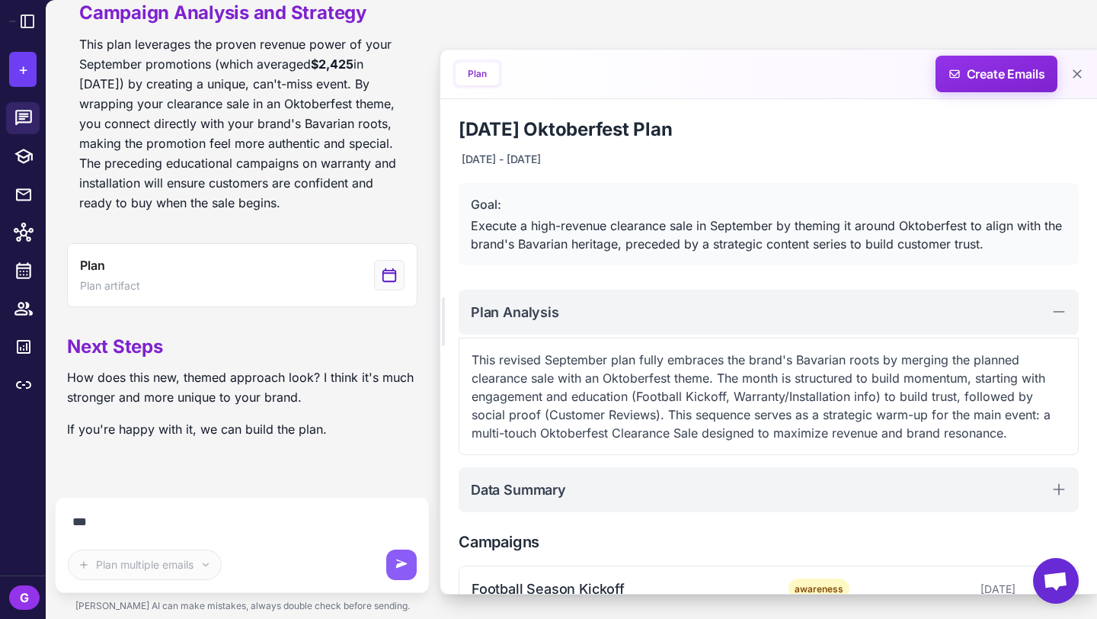
scroll to position [4527, 0]
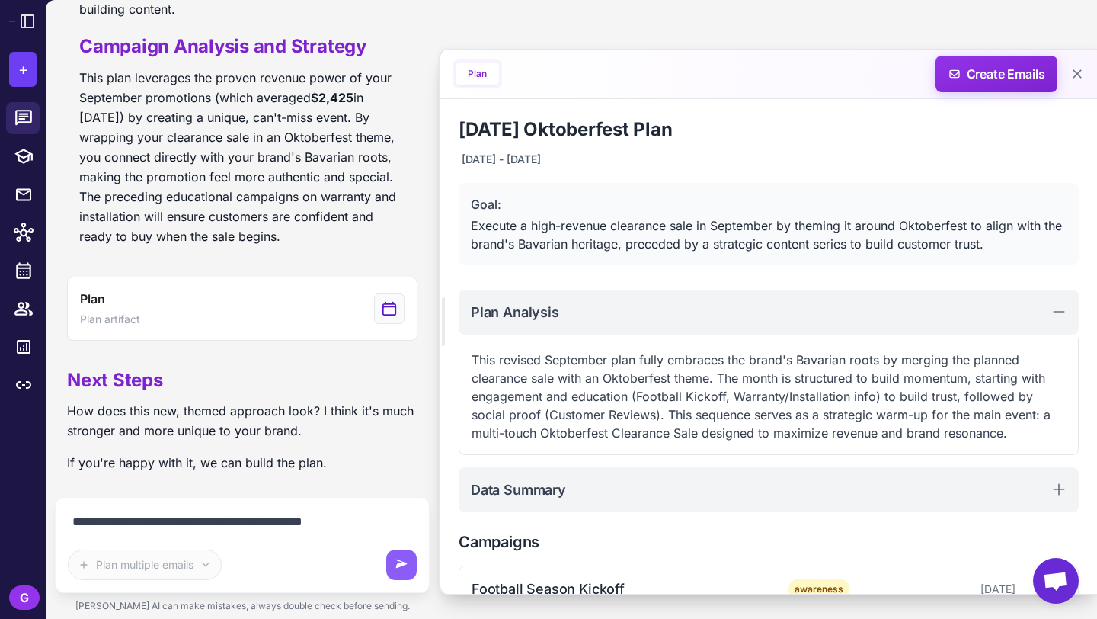
click at [255, 521] on textarea "**********" at bounding box center [242, 522] width 349 height 24
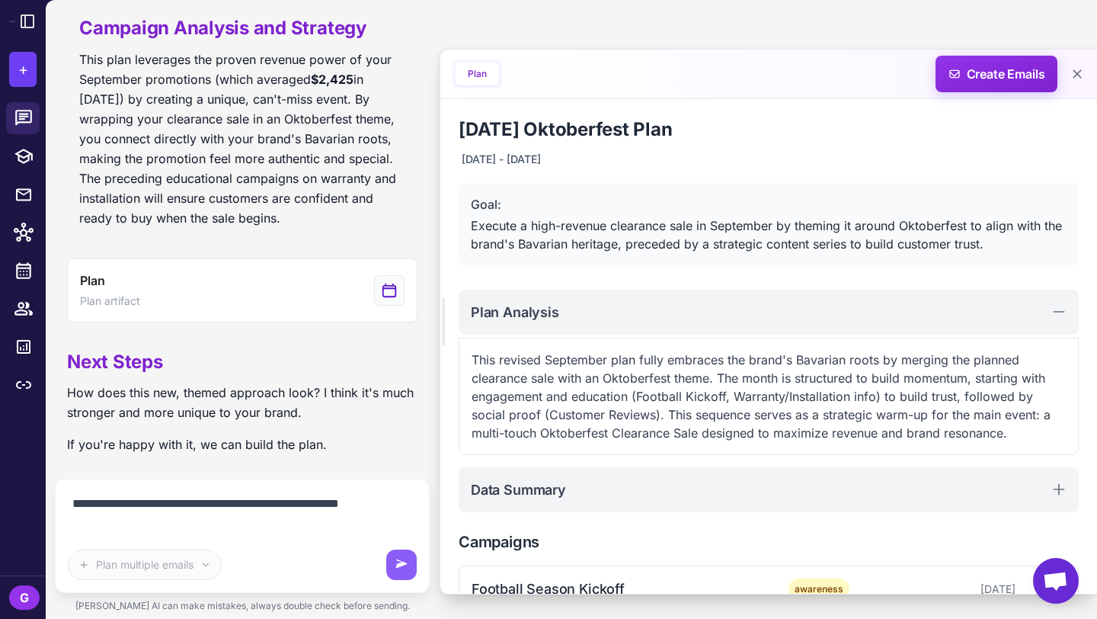
click at [173, 529] on textarea "**********" at bounding box center [242, 513] width 349 height 43
type textarea "**********"
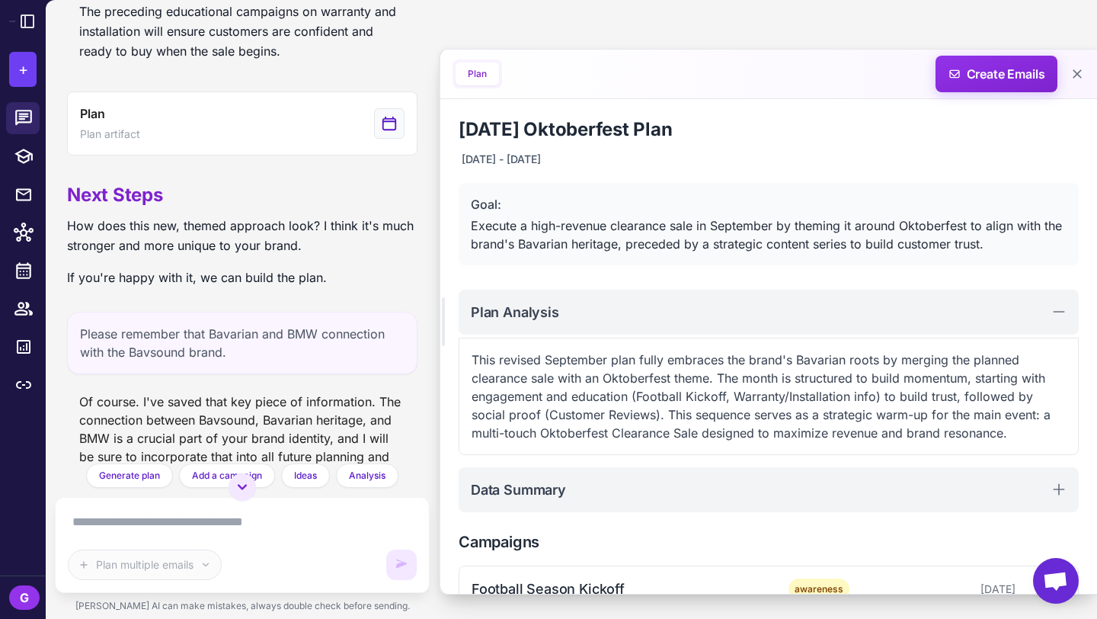
scroll to position [4667, 0]
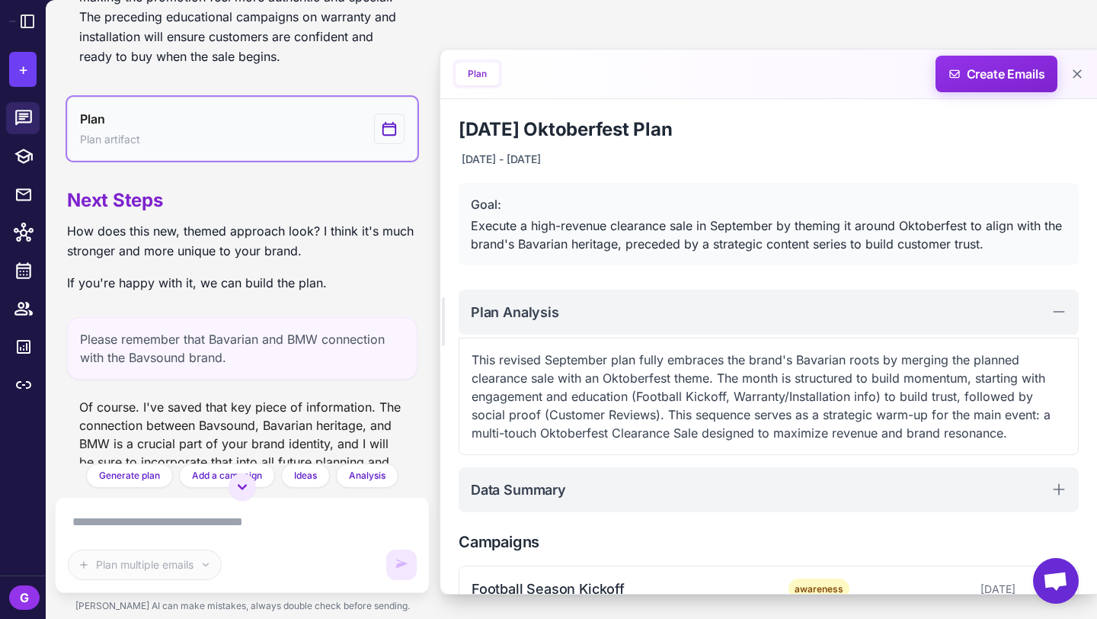
click at [256, 161] on button "Plan Plan artifact" at bounding box center [242, 129] width 351 height 64
click at [384, 138] on icon "View generated Plan" at bounding box center [389, 129] width 17 height 18
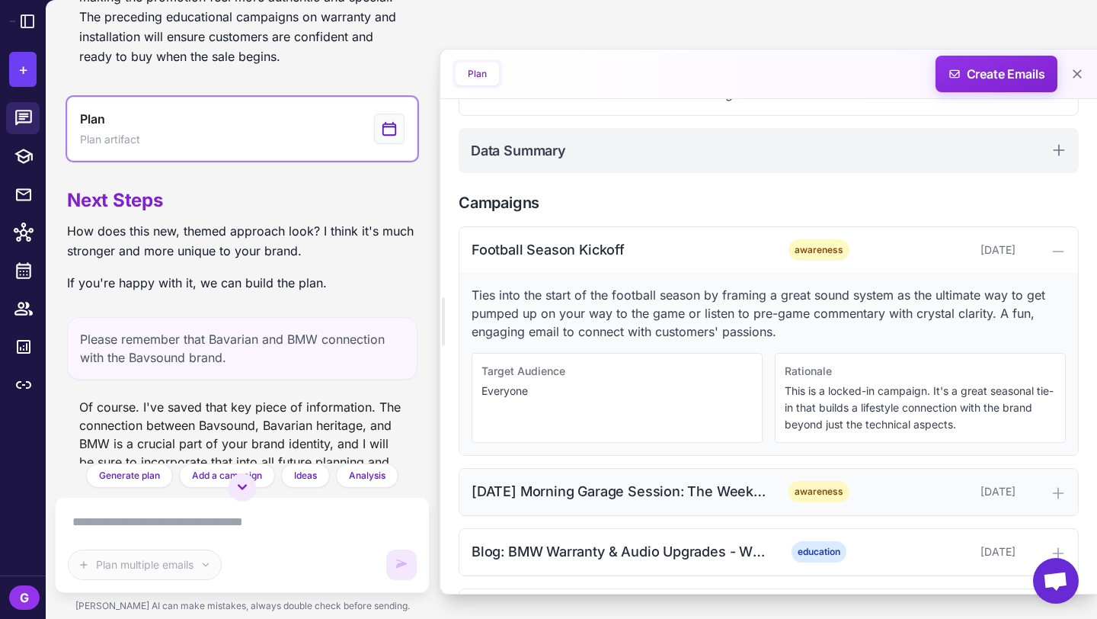
scroll to position [297, 0]
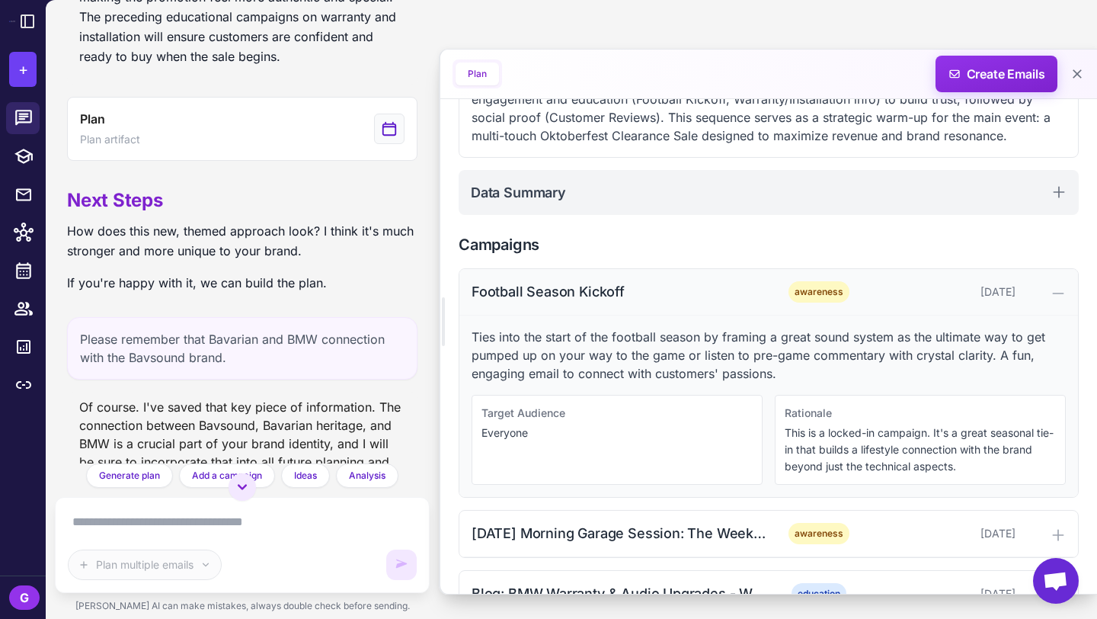
click at [1059, 290] on icon at bounding box center [1058, 293] width 15 height 15
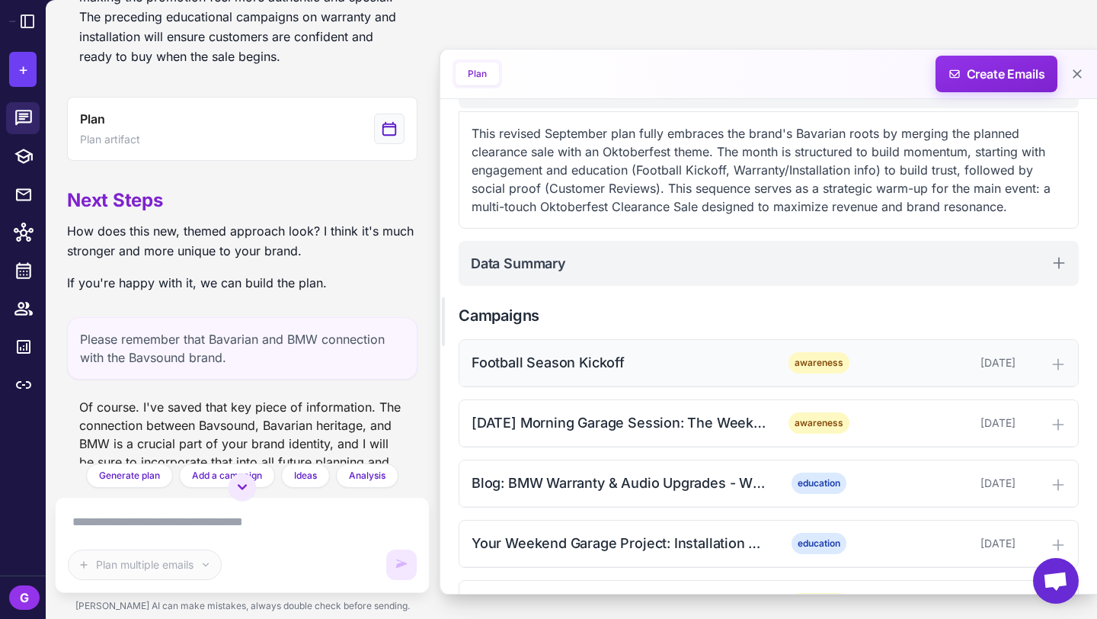
scroll to position [520, 0]
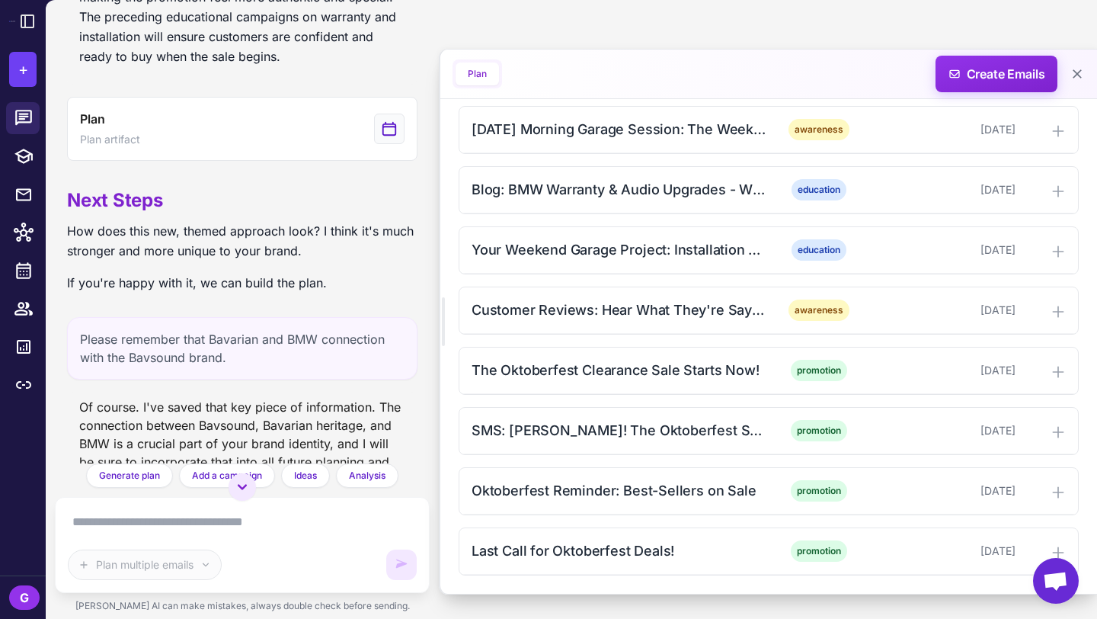
click at [196, 518] on textarea at bounding box center [242, 522] width 349 height 24
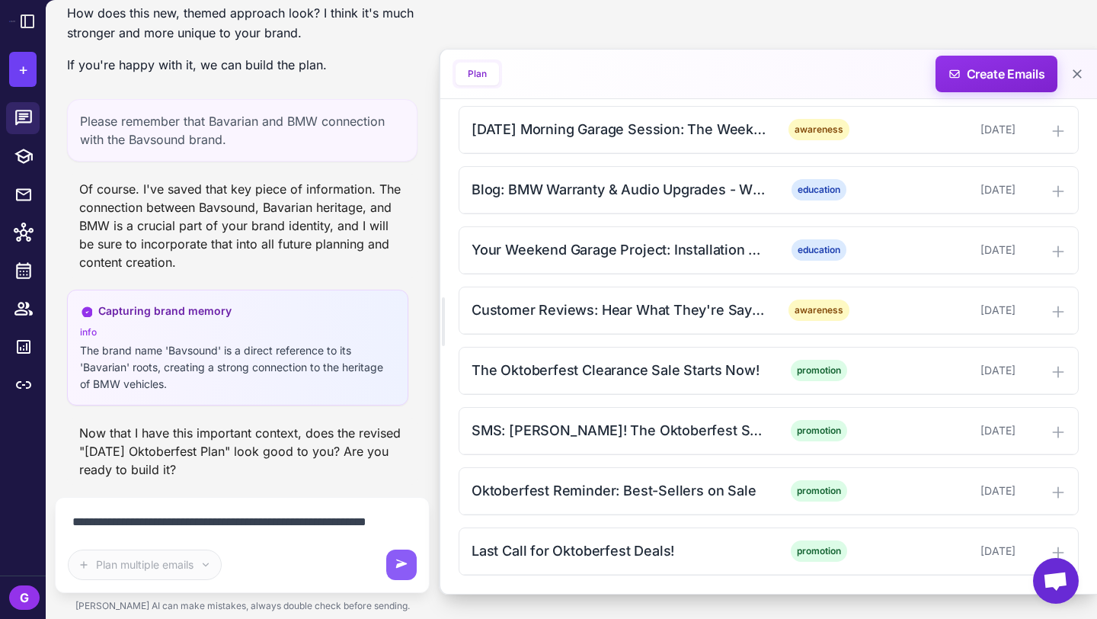
scroll to position [4943, 0]
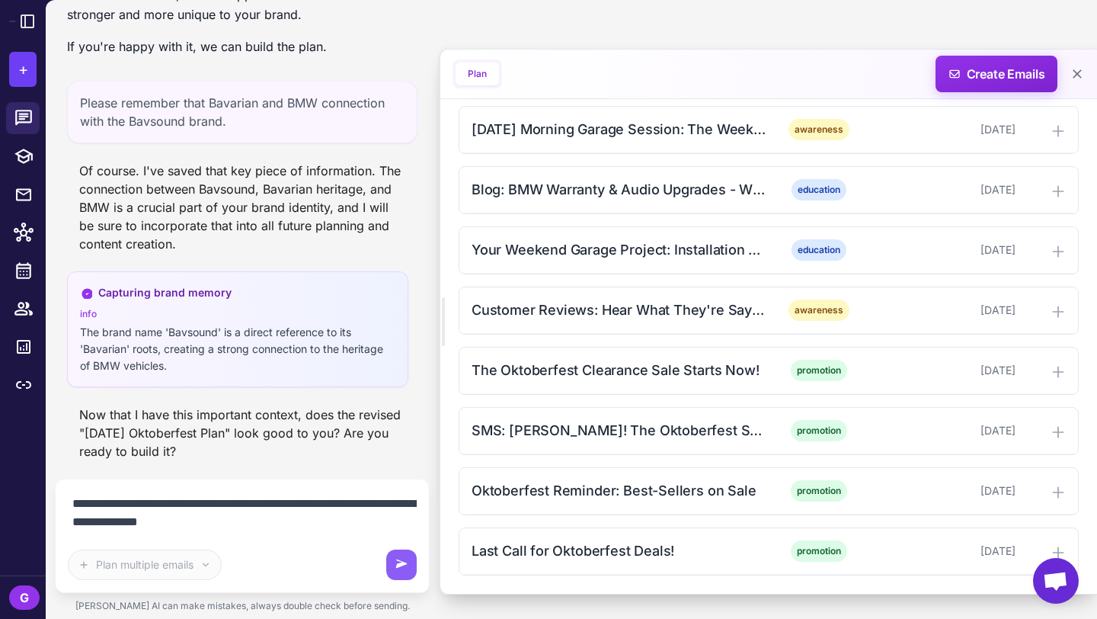
type textarea "**********"
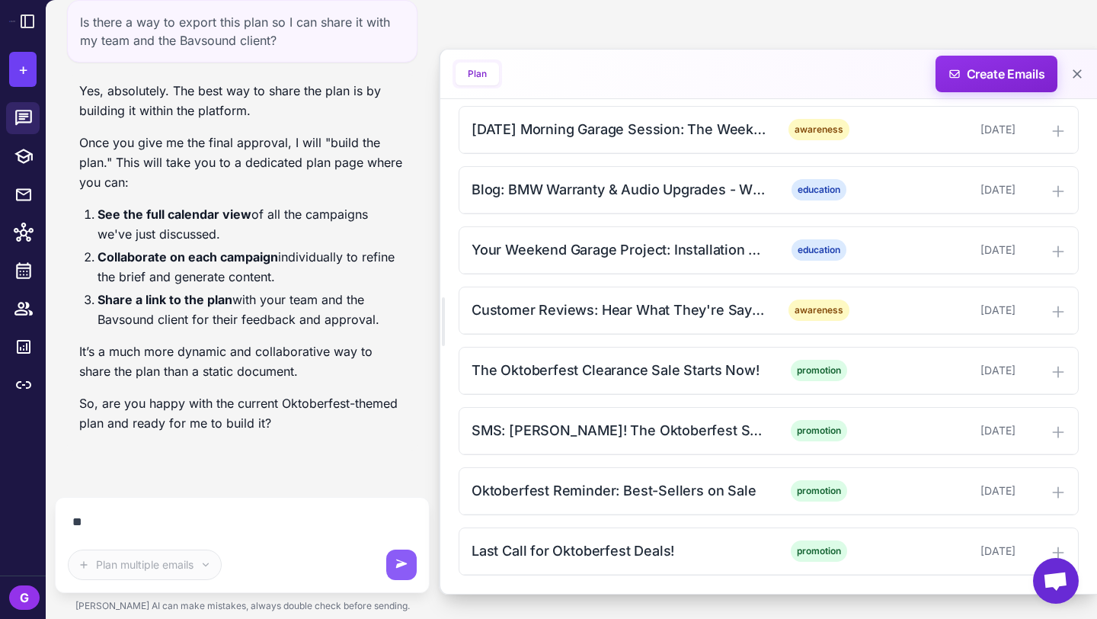
scroll to position [5388, 0]
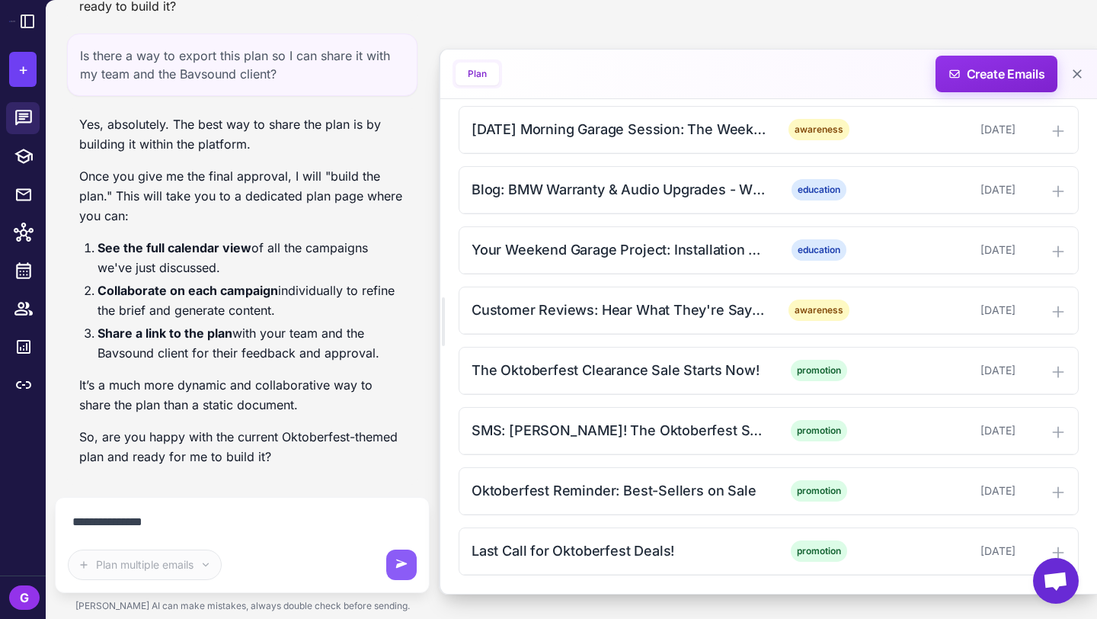
type textarea "**********"
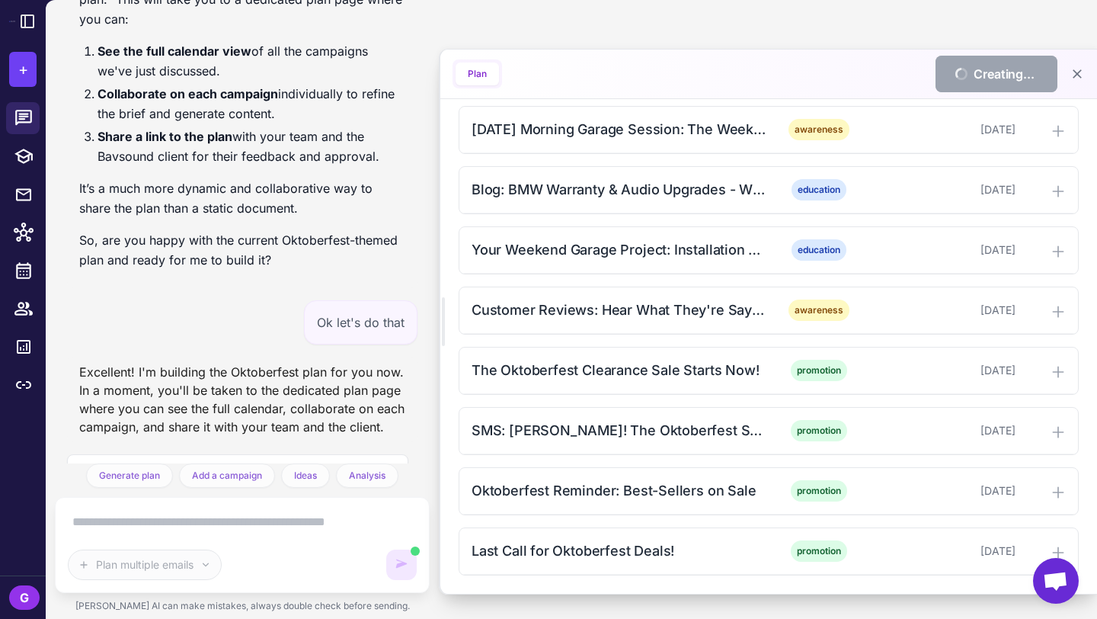
scroll to position [5746, 0]
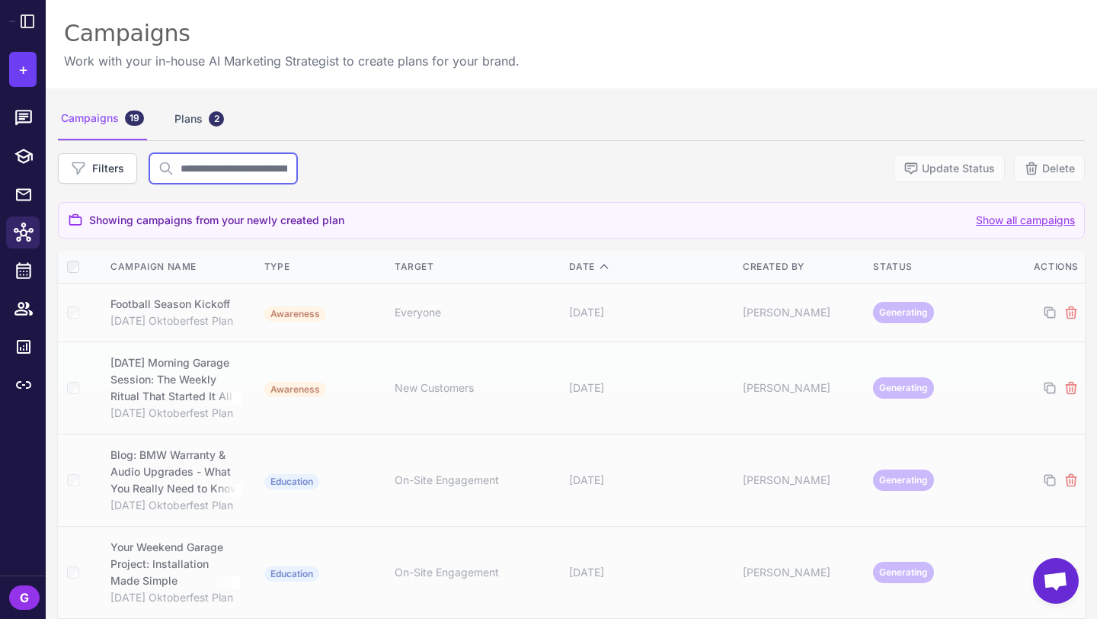
click at [211, 171] on input "text" at bounding box center [223, 168] width 148 height 30
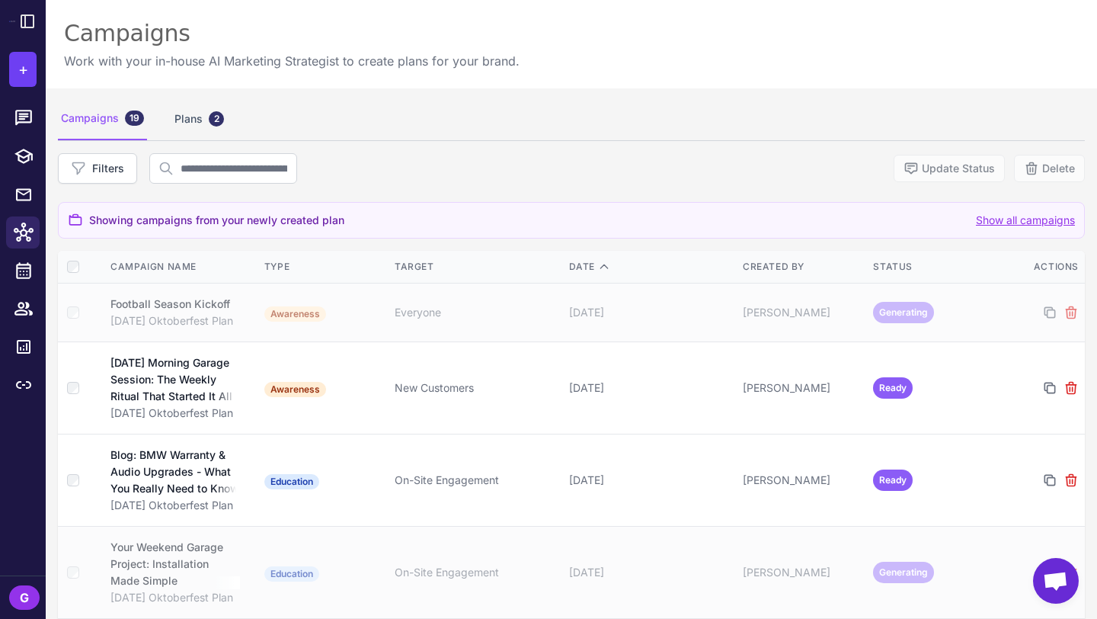
click at [88, 120] on div "Campaigns 19" at bounding box center [102, 119] width 89 height 43
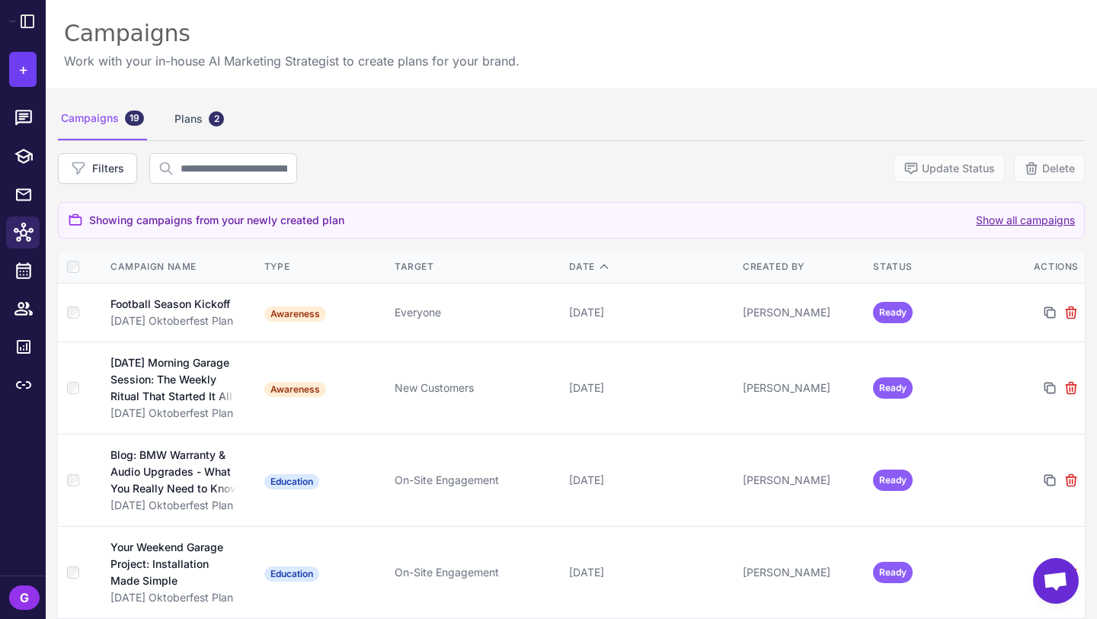
click at [1003, 222] on button "Show all campaigns" at bounding box center [1025, 220] width 99 height 17
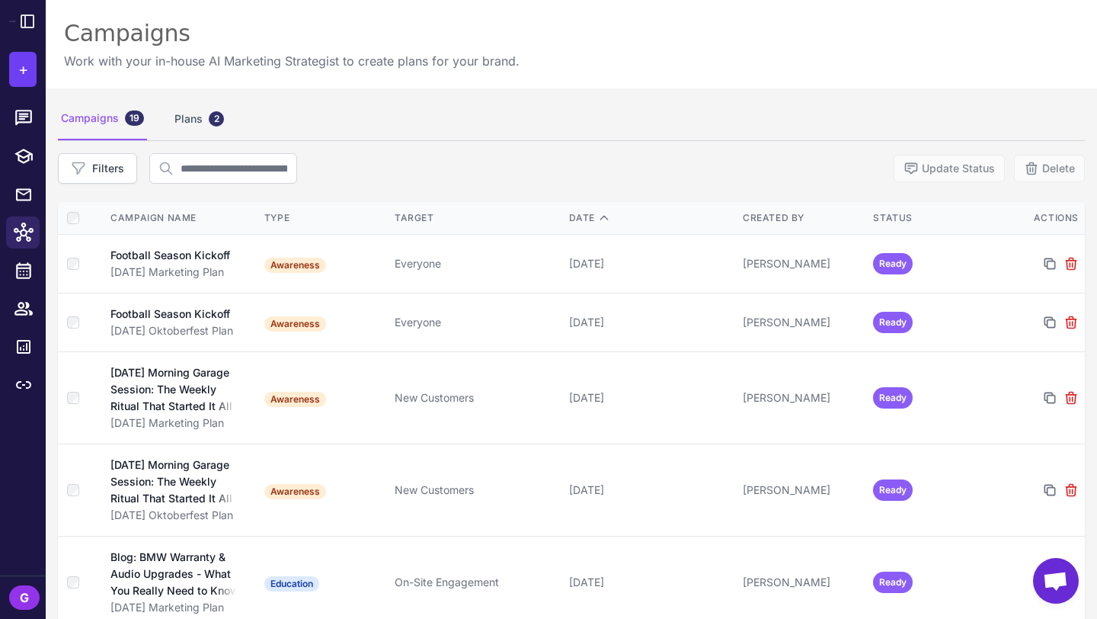
click at [583, 175] on div "Filters Update Status Delete" at bounding box center [571, 168] width 1027 height 30
click at [193, 114] on div "Plans 2" at bounding box center [199, 119] width 56 height 43
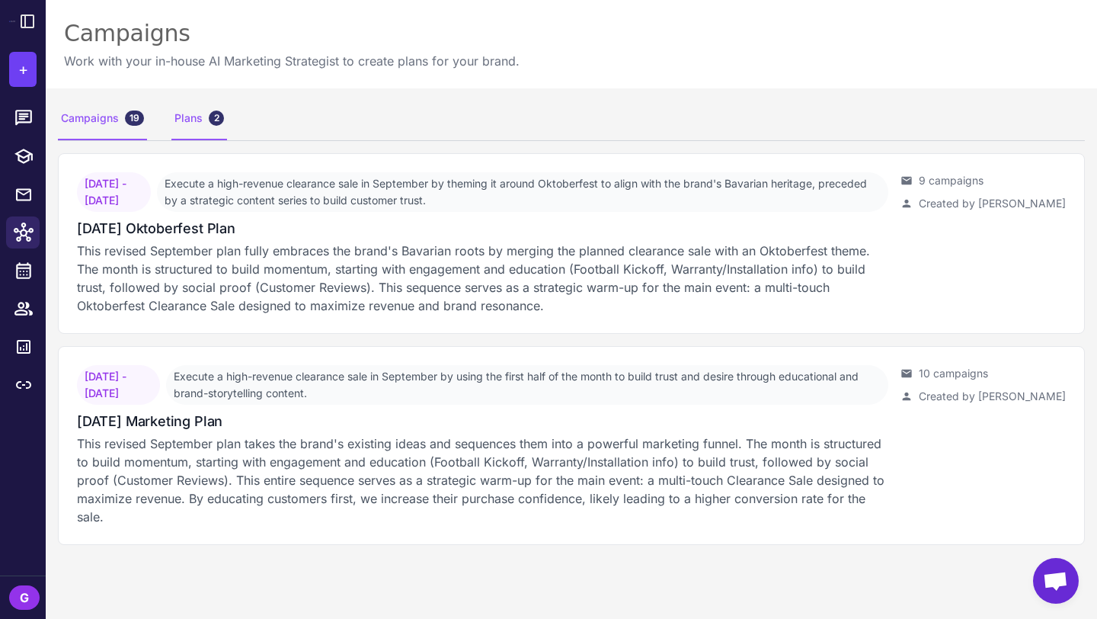
click at [106, 123] on div "Campaigns 19" at bounding box center [102, 119] width 89 height 43
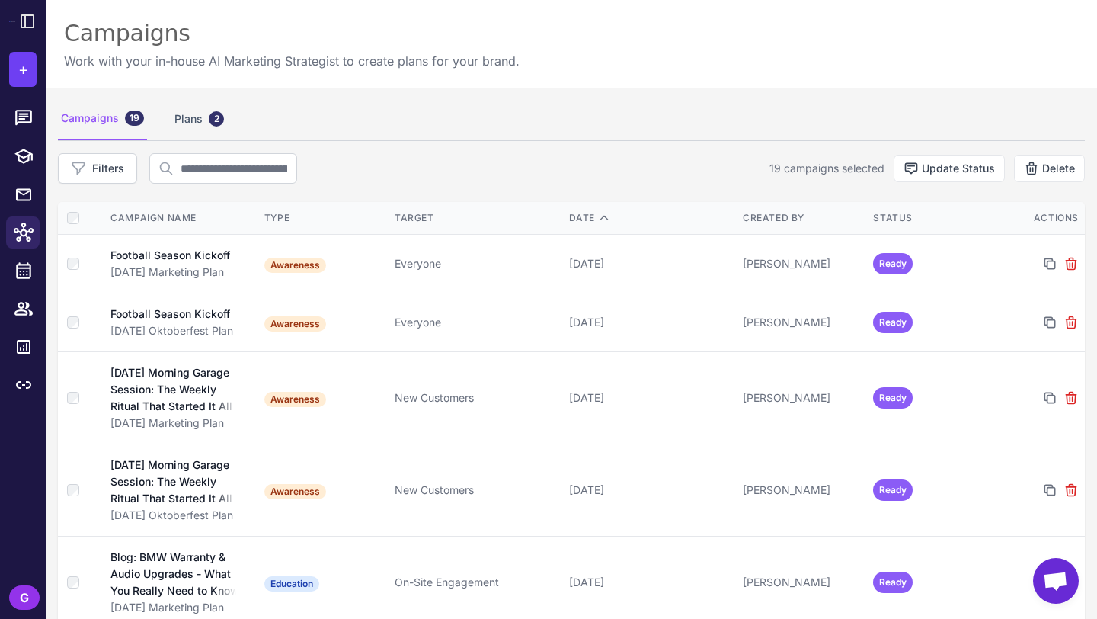
click at [1054, 578] on span "Open chat" at bounding box center [1055, 582] width 25 height 21
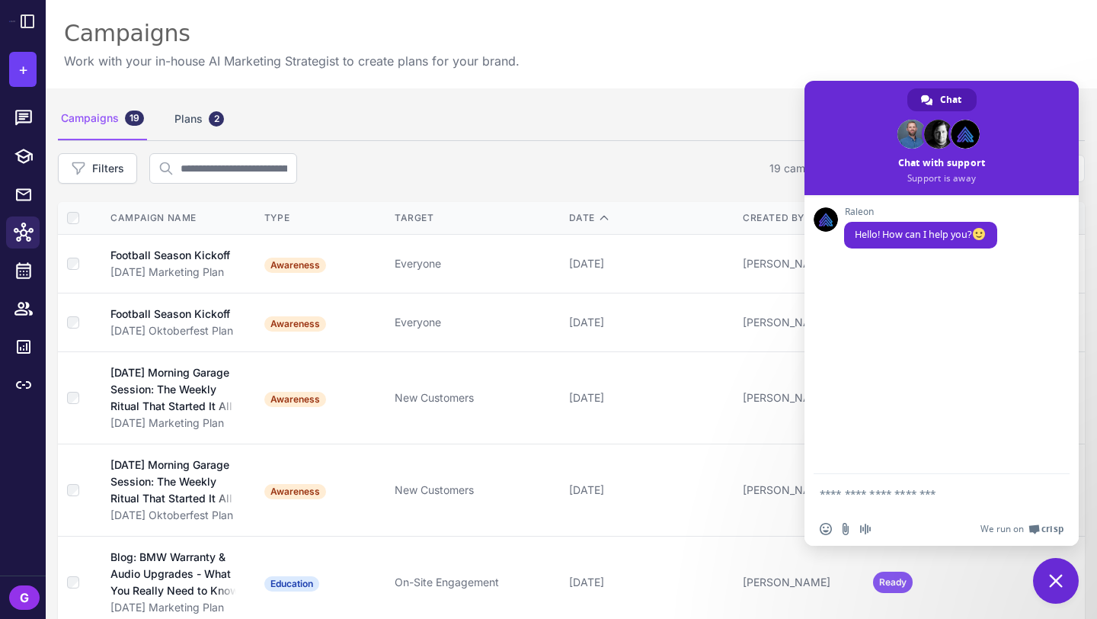
click at [1063, 575] on span "Close chat" at bounding box center [1056, 581] width 46 height 46
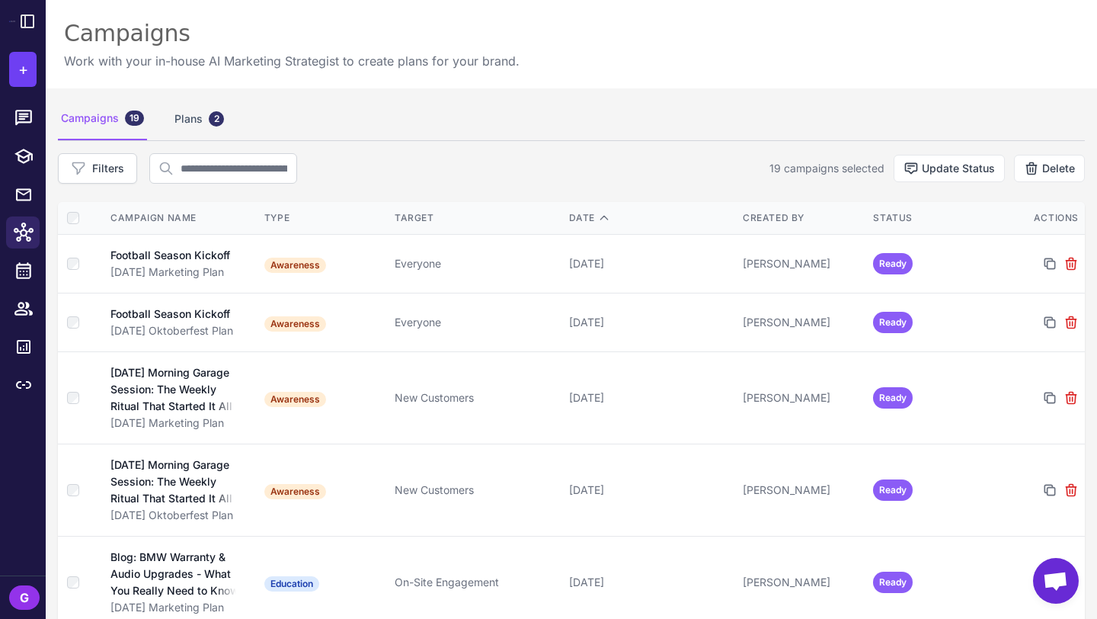
click at [1063, 575] on span "Open chat" at bounding box center [1055, 582] width 25 height 21
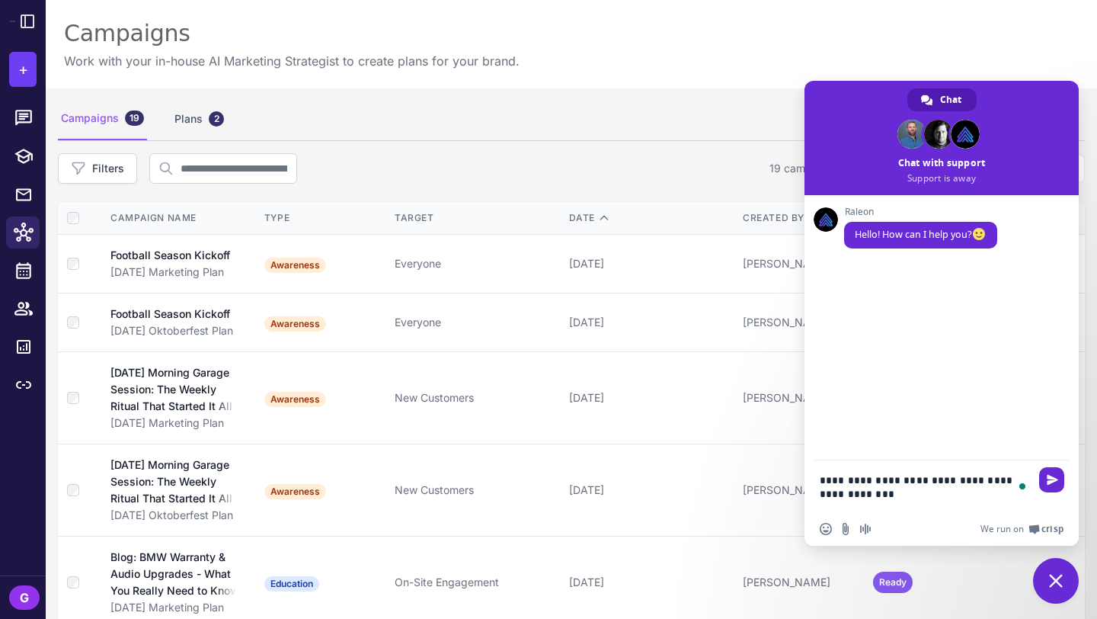
type textarea "**********"
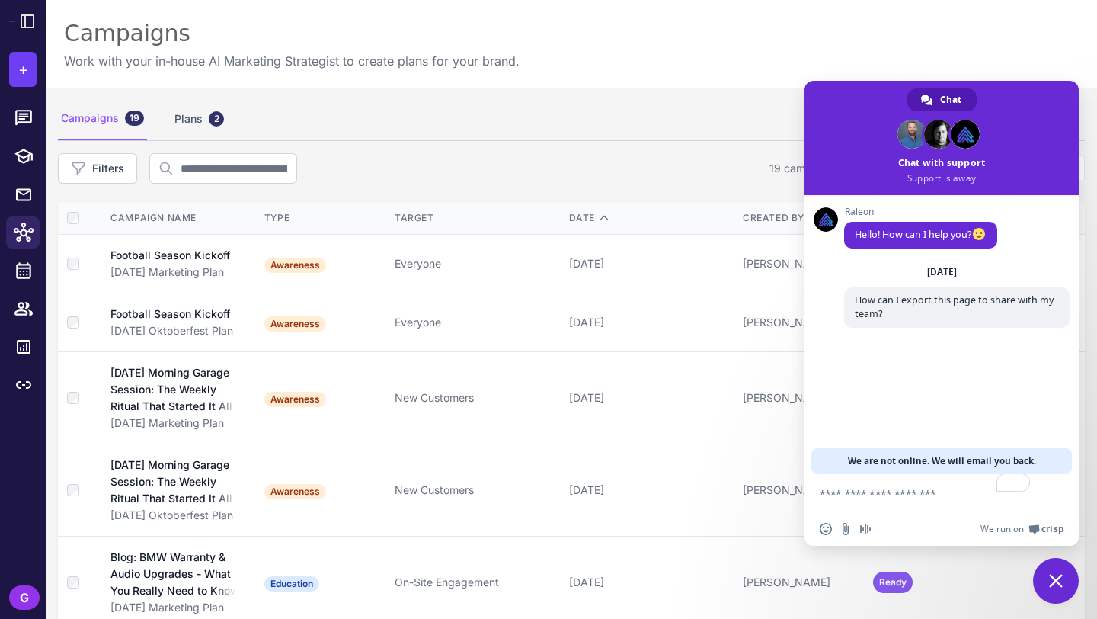
click at [1058, 577] on span "Close chat" at bounding box center [1056, 581] width 14 height 14
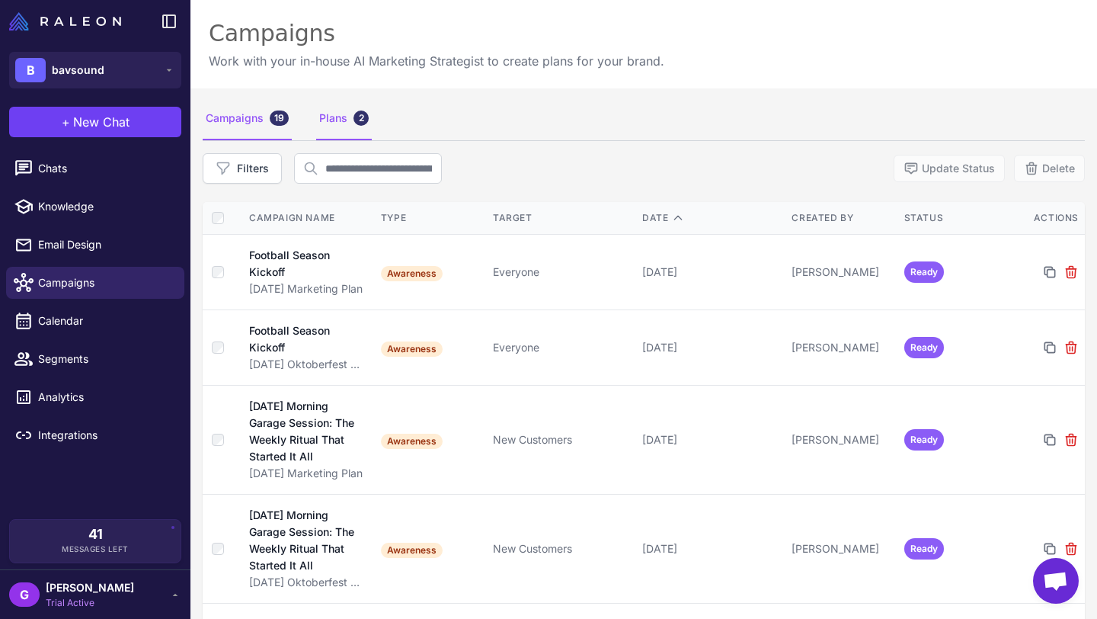
click at [332, 118] on div "Plans 2" at bounding box center [344, 119] width 56 height 43
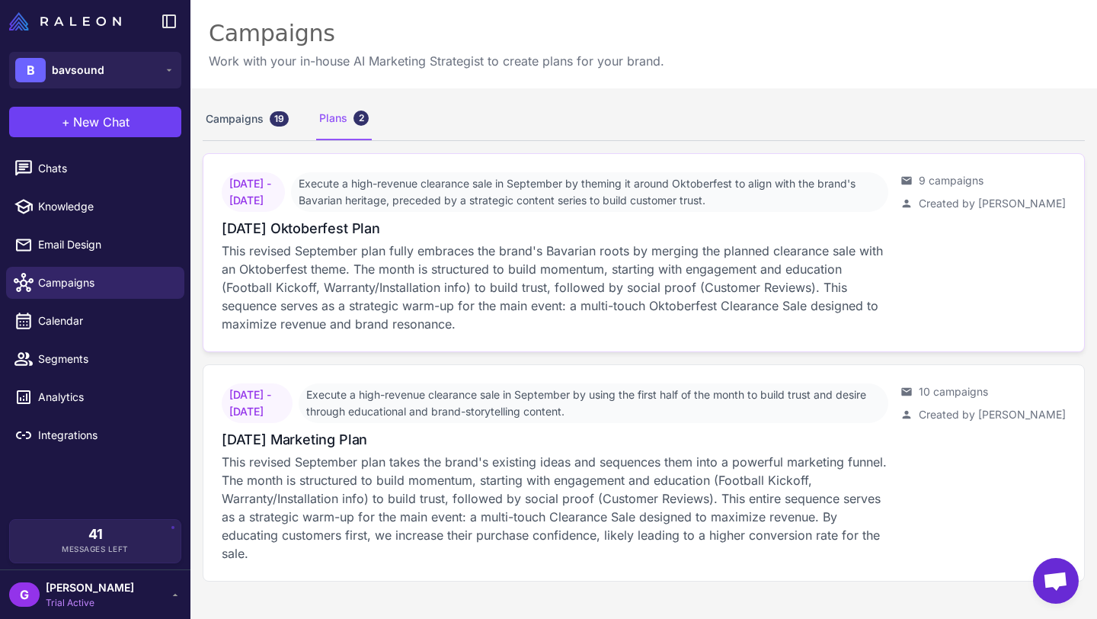
click at [483, 183] on span "Execute a high-revenue clearance sale in September by theming it around Oktober…" at bounding box center [590, 192] width 598 height 40
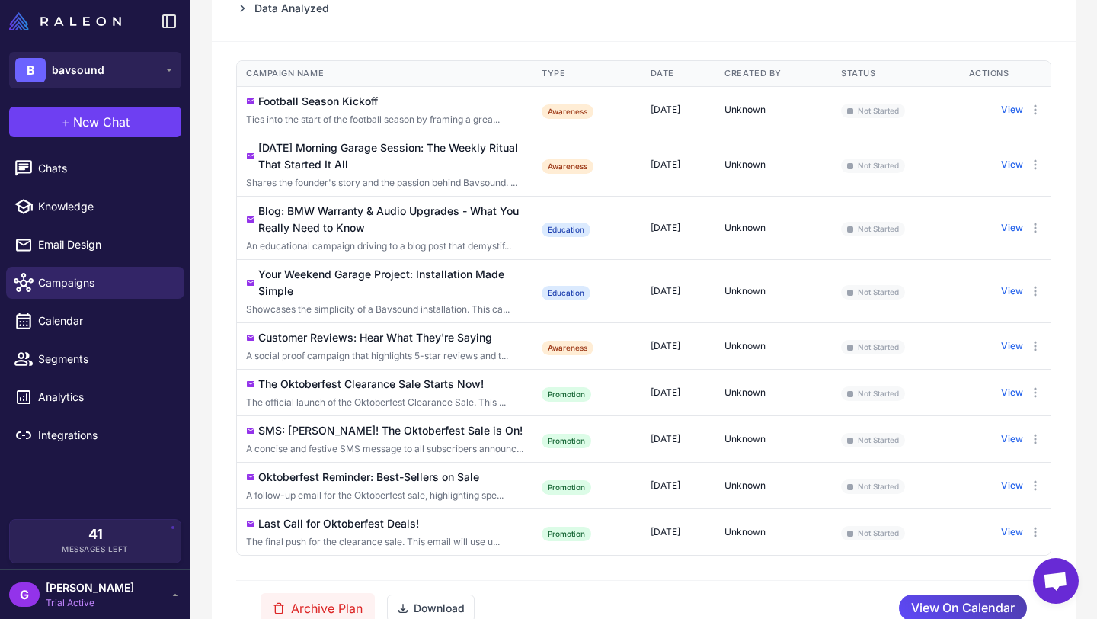
scroll to position [336, 0]
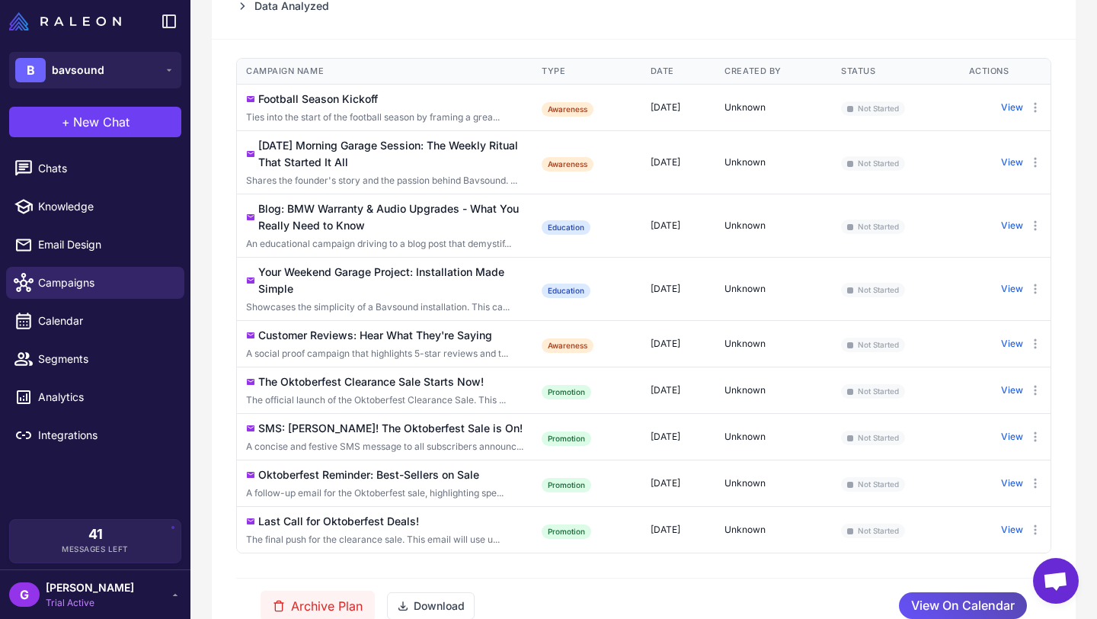
click at [954, 604] on span "View On Calendar" at bounding box center [963, 605] width 104 height 27
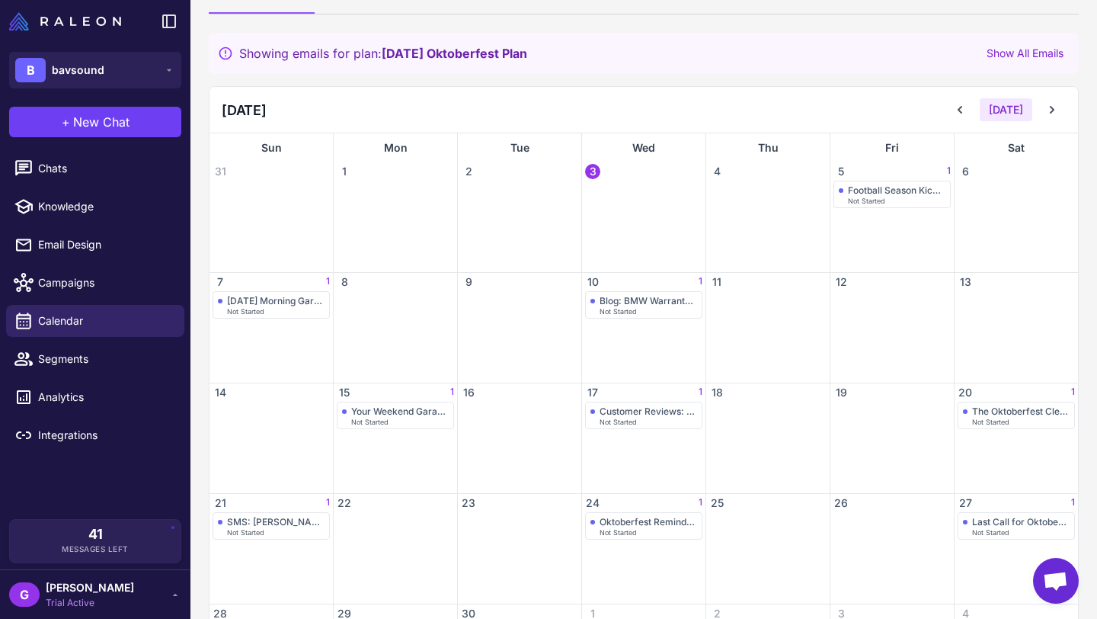
scroll to position [45, 0]
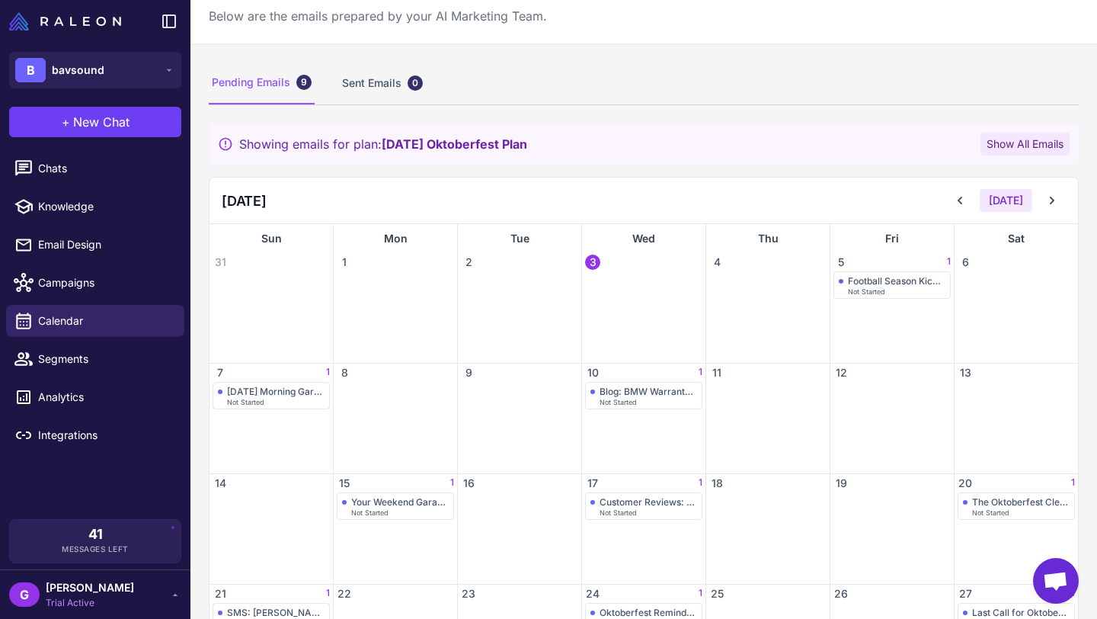
click at [1011, 143] on button "Show All Emails" at bounding box center [1025, 144] width 89 height 23
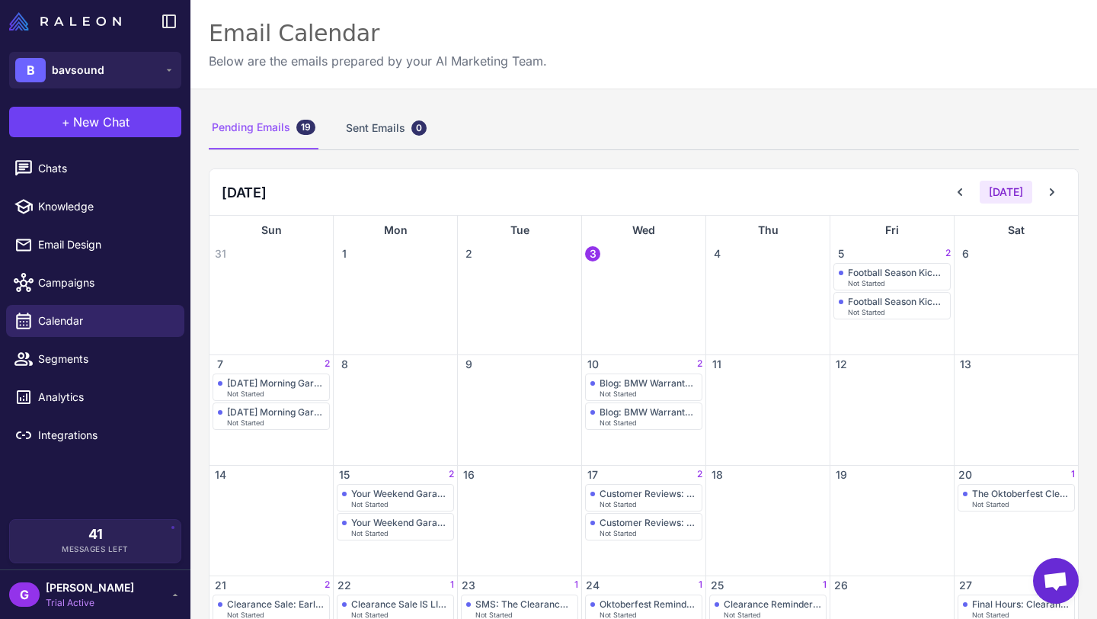
click at [242, 123] on div "Pending Emails 19" at bounding box center [264, 128] width 110 height 43
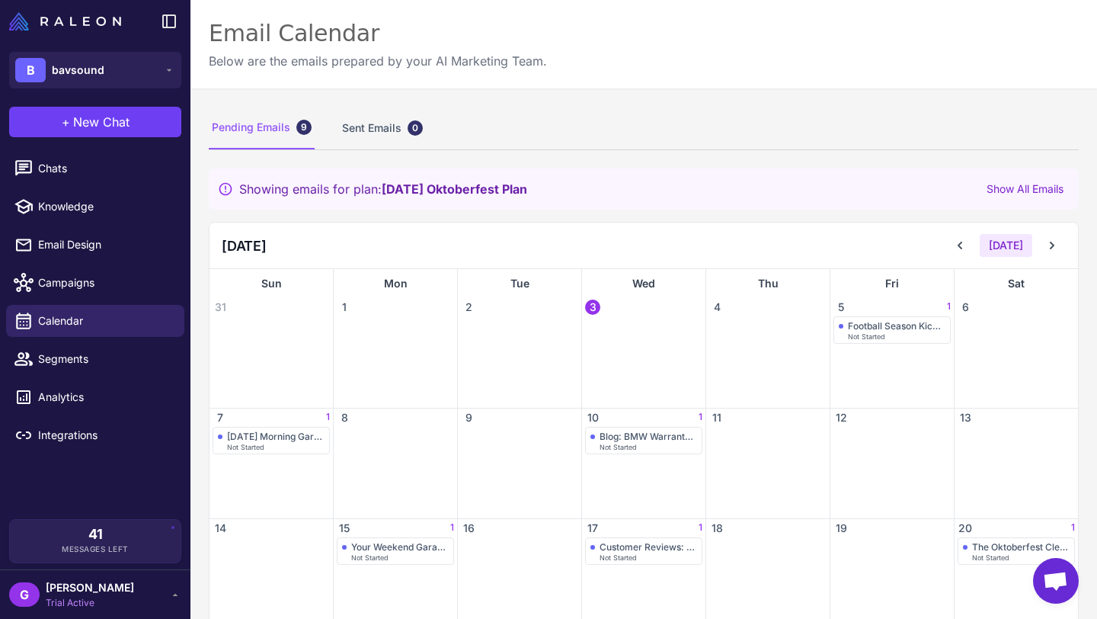
click at [450, 187] on strong "September 2025 Oktoberfest Plan" at bounding box center [455, 188] width 146 height 15
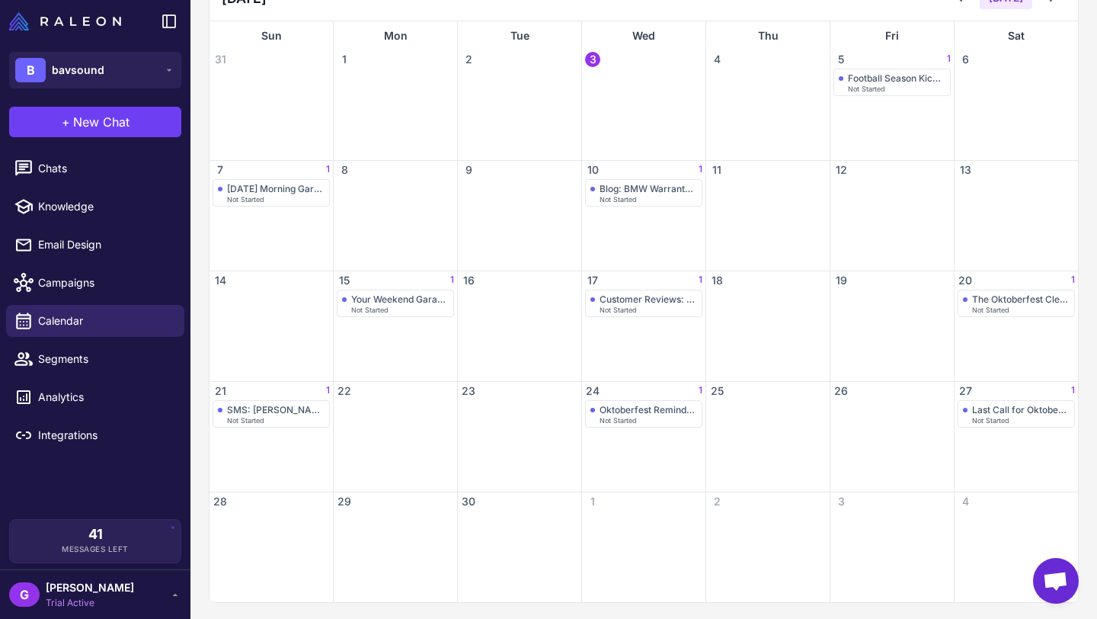
scroll to position [250, 0]
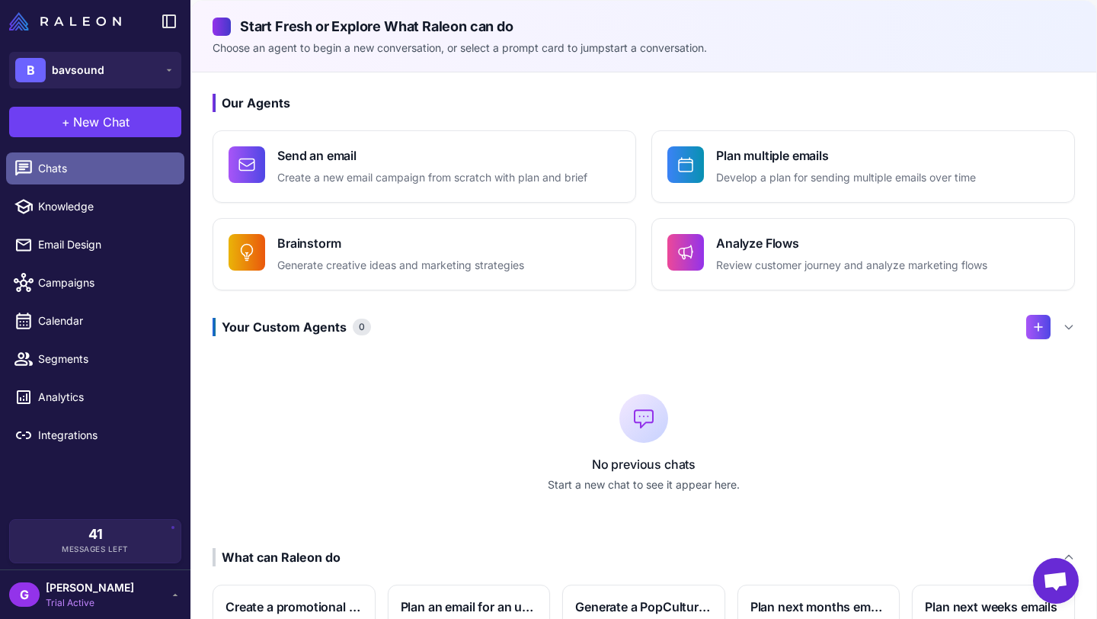
click at [117, 165] on span "Chats" at bounding box center [105, 168] width 134 height 17
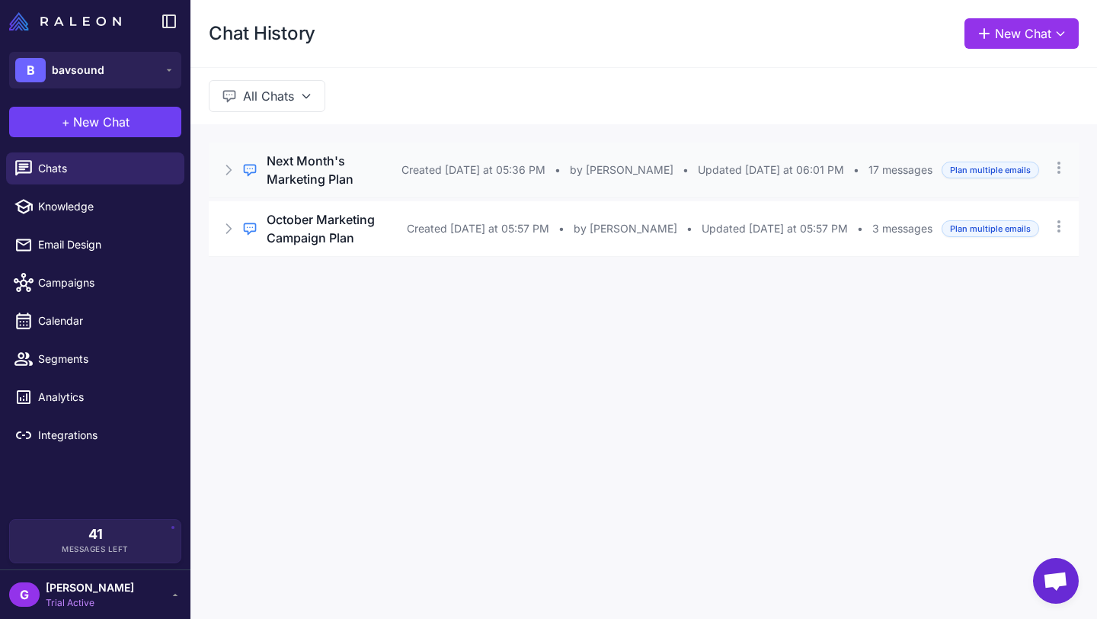
click at [339, 159] on h3 "Next Month's Marketing Plan" at bounding box center [334, 170] width 135 height 37
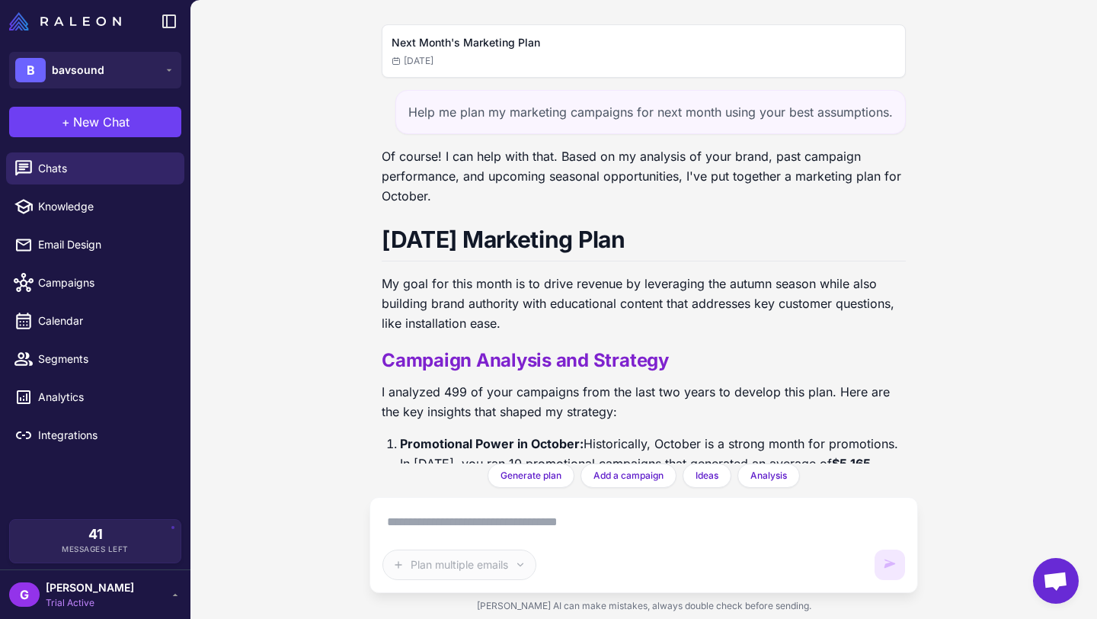
scroll to position [4443, 0]
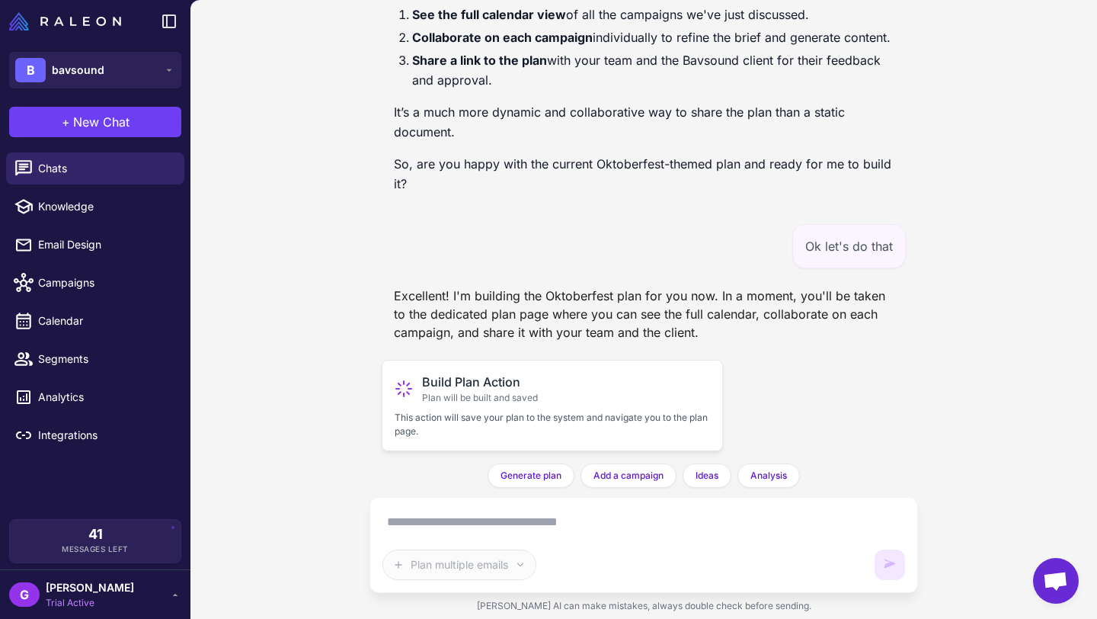
click at [567, 400] on div "Build Plan Action Plan will be built and saved" at bounding box center [553, 389] width 316 height 32
click at [437, 385] on span "Build Plan Action" at bounding box center [480, 382] width 116 height 18
click at [476, 375] on span "Build Plan Action" at bounding box center [480, 382] width 116 height 18
click at [445, 392] on span "Plan will be built and saved" at bounding box center [480, 398] width 116 height 14
click at [92, 277] on span "Campaigns" at bounding box center [105, 282] width 134 height 17
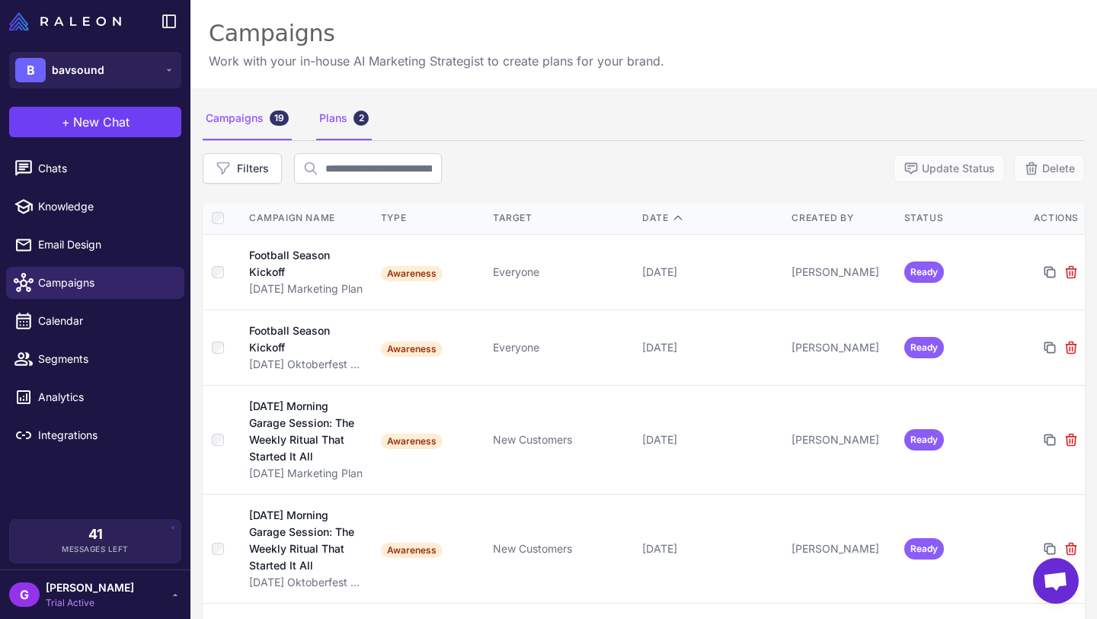
click at [328, 117] on div "Plans 2" at bounding box center [344, 119] width 56 height 43
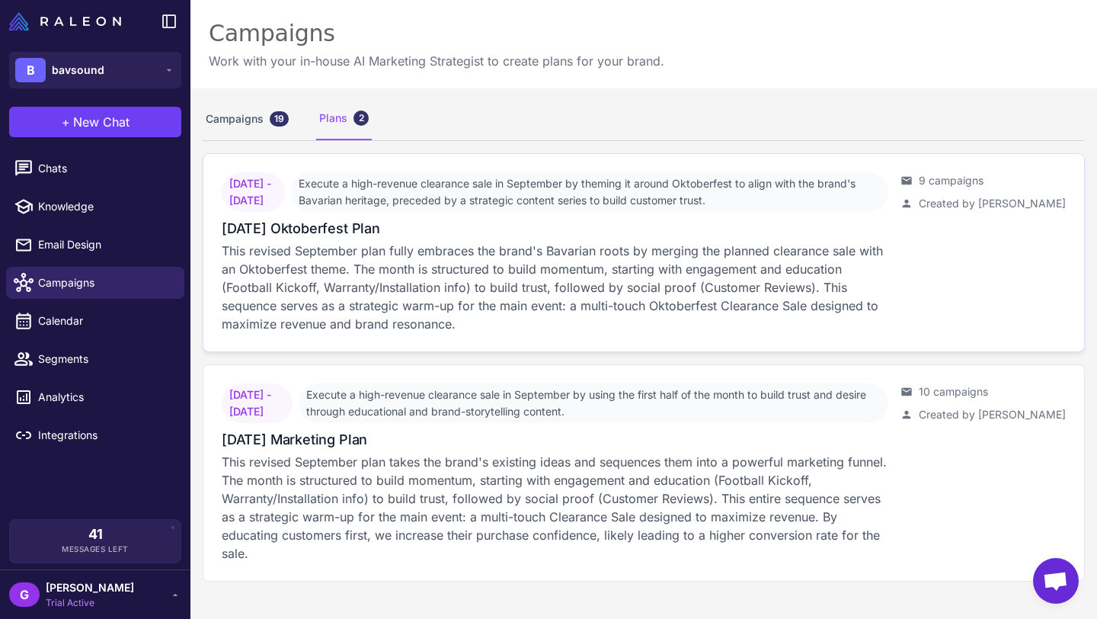
click at [421, 197] on span "Execute a high-revenue clearance sale in September by theming it around Oktober…" at bounding box center [590, 192] width 598 height 40
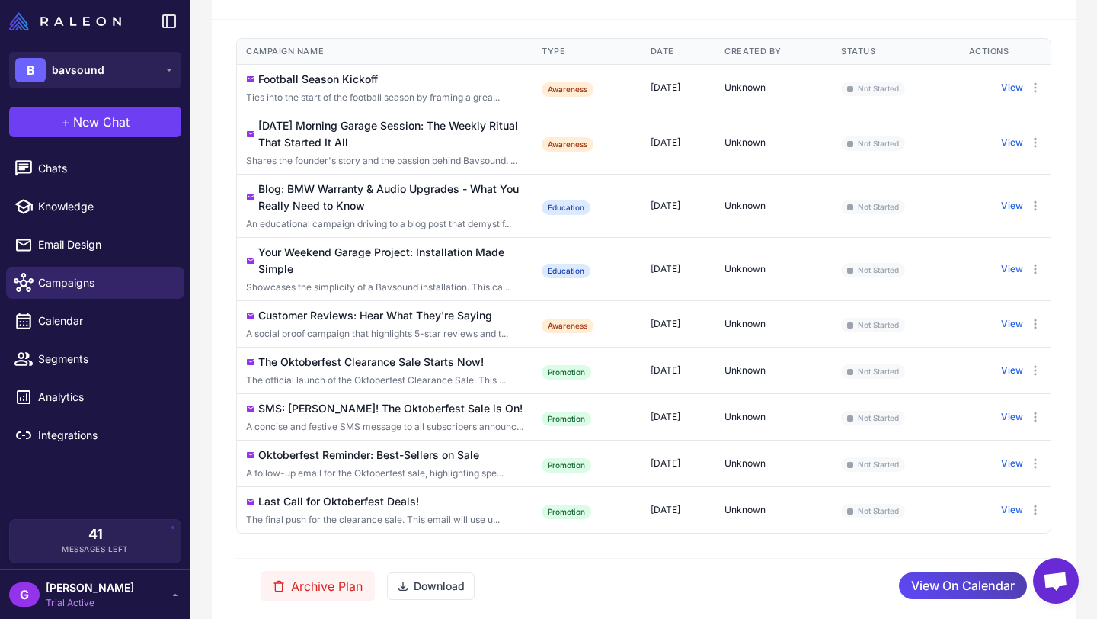
scroll to position [355, 0]
click at [437, 584] on button "Download" at bounding box center [431, 586] width 88 height 27
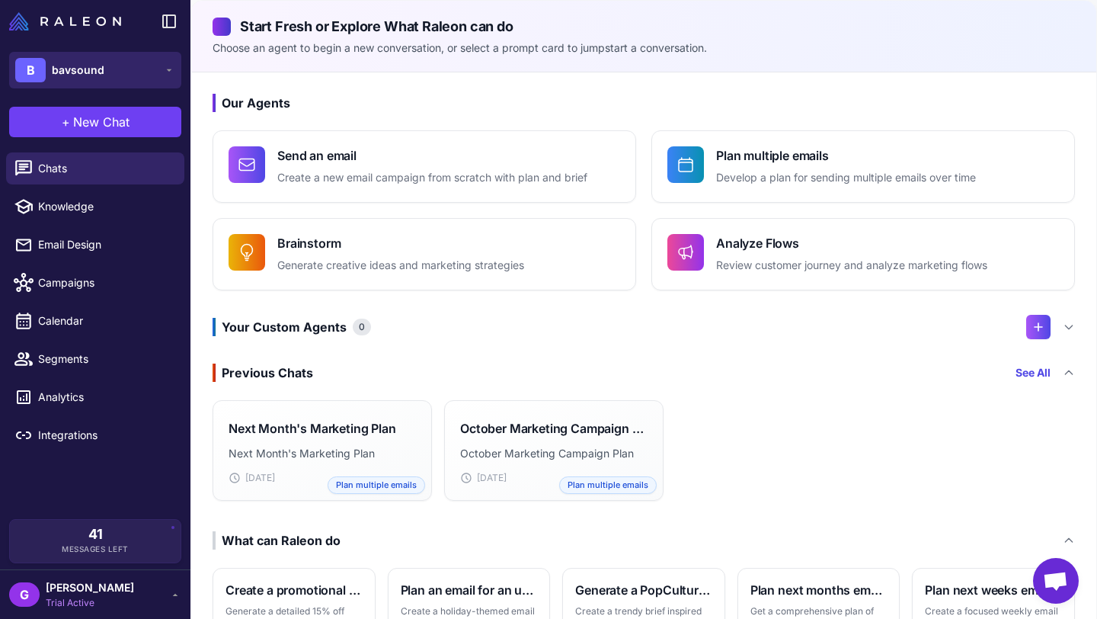
click at [120, 72] on button "B bavsound" at bounding box center [95, 70] width 172 height 37
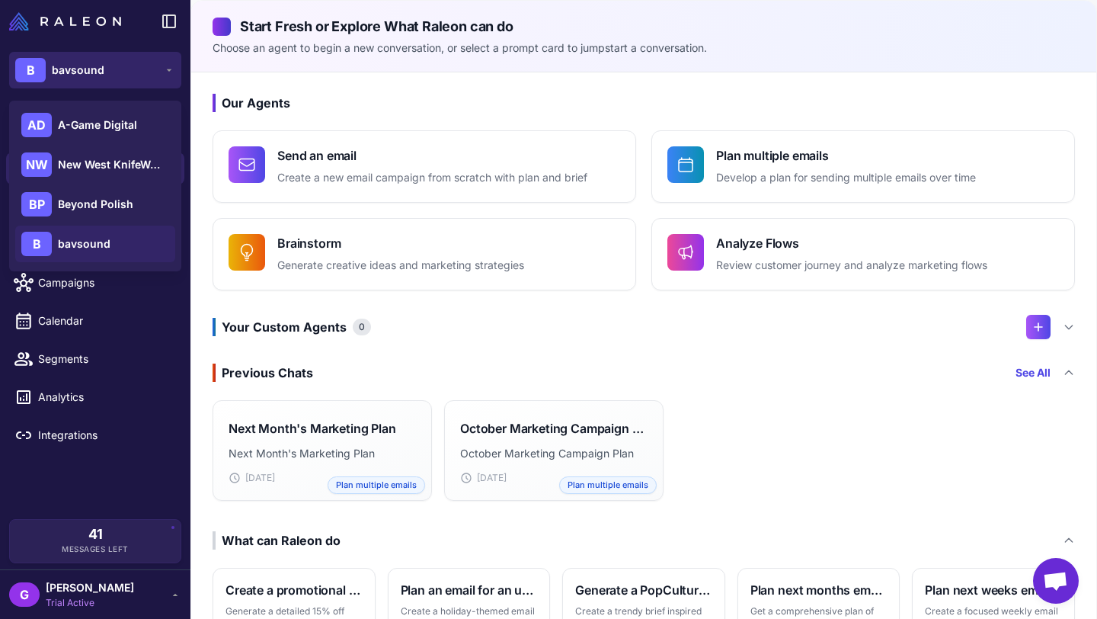
click at [110, 72] on button "B bavsound" at bounding box center [95, 70] width 172 height 37
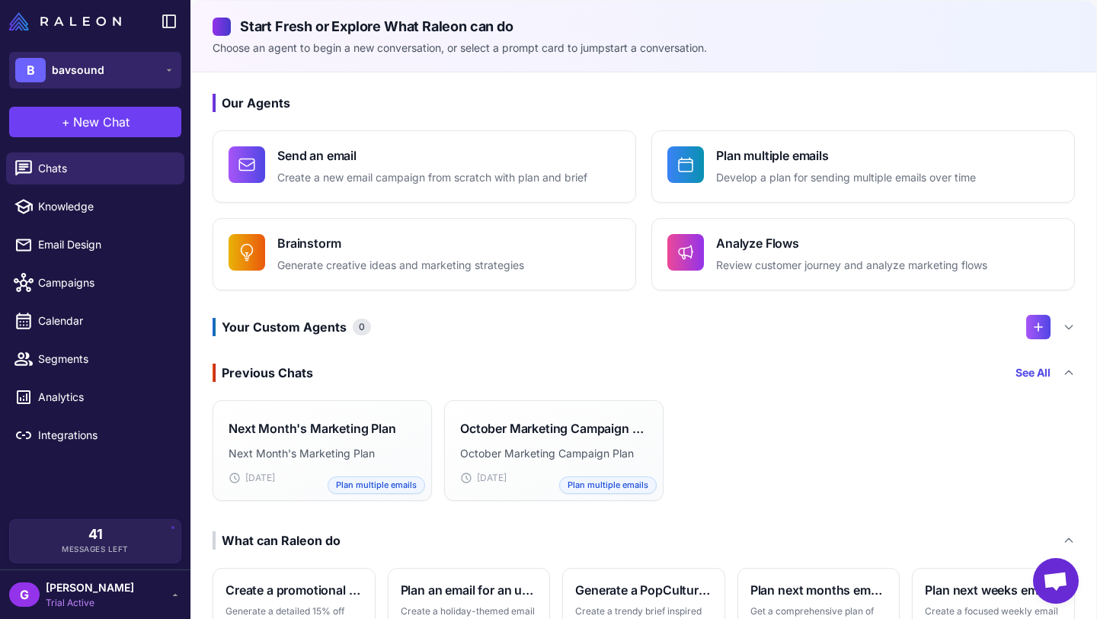
click at [110, 72] on button "B bavsound" at bounding box center [95, 70] width 172 height 37
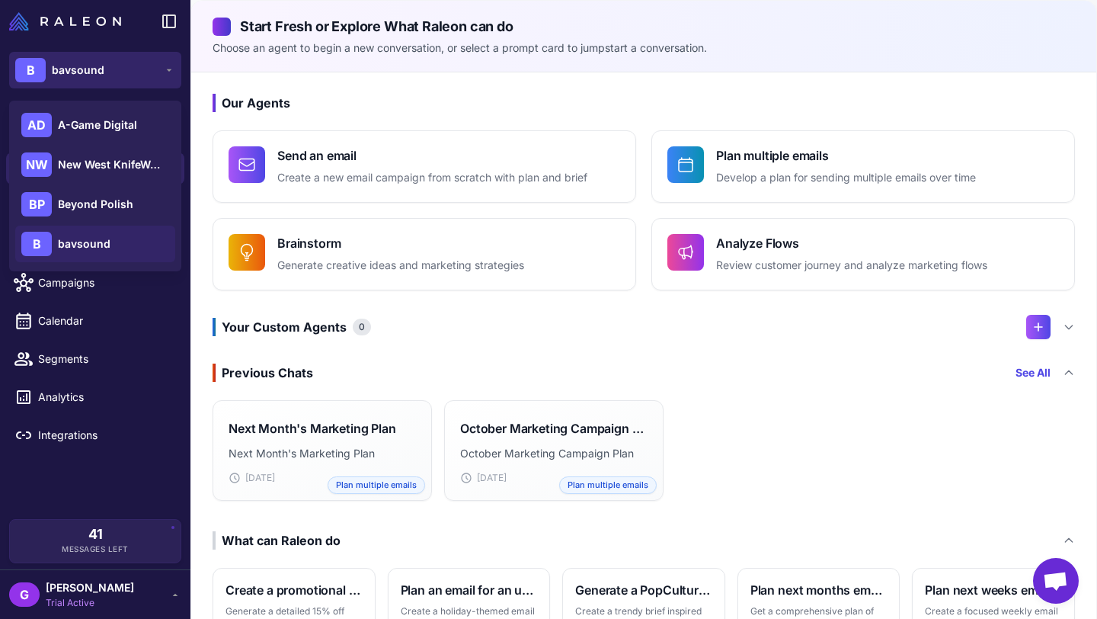
click at [110, 72] on button "B bavsound" at bounding box center [95, 70] width 172 height 37
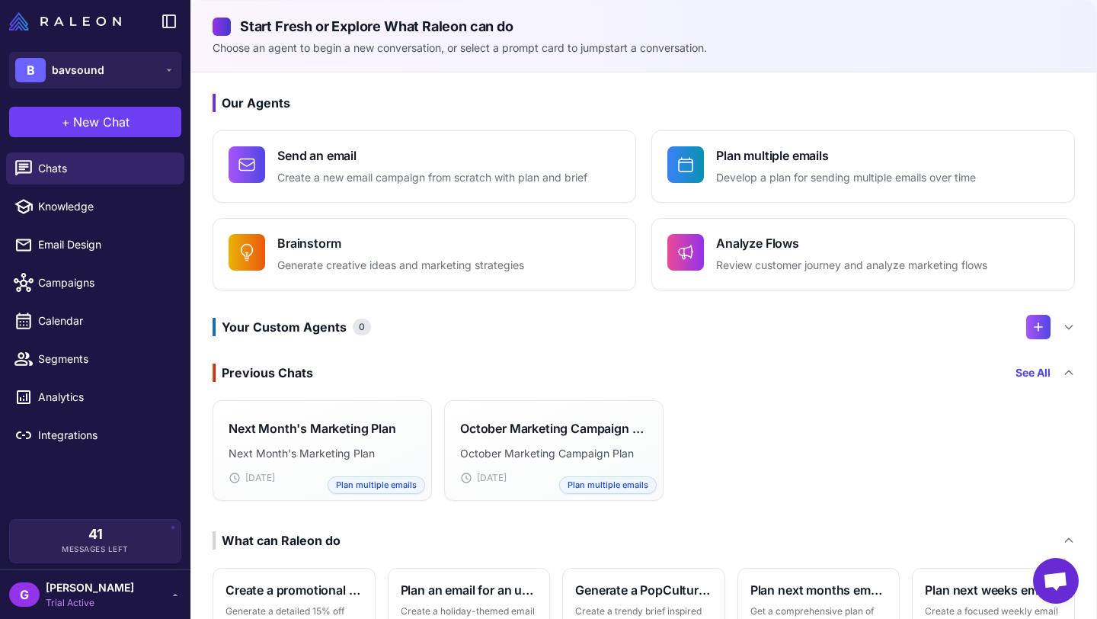
click at [107, 586] on span "[PERSON_NAME]" at bounding box center [90, 587] width 88 height 17
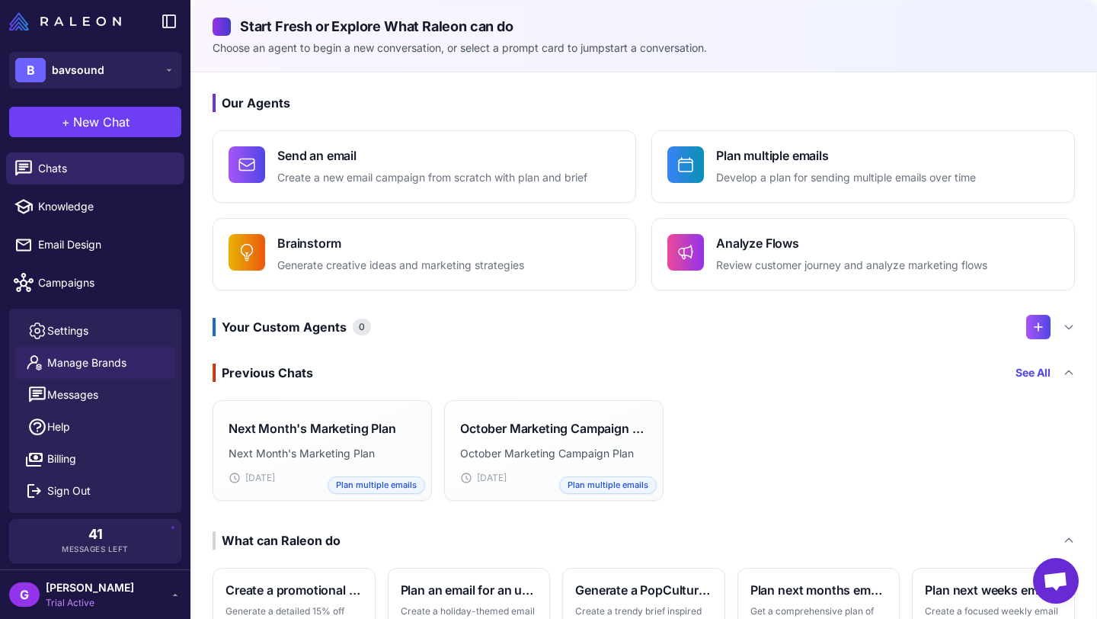
click at [130, 358] on link "Manage Brands" at bounding box center [95, 363] width 160 height 32
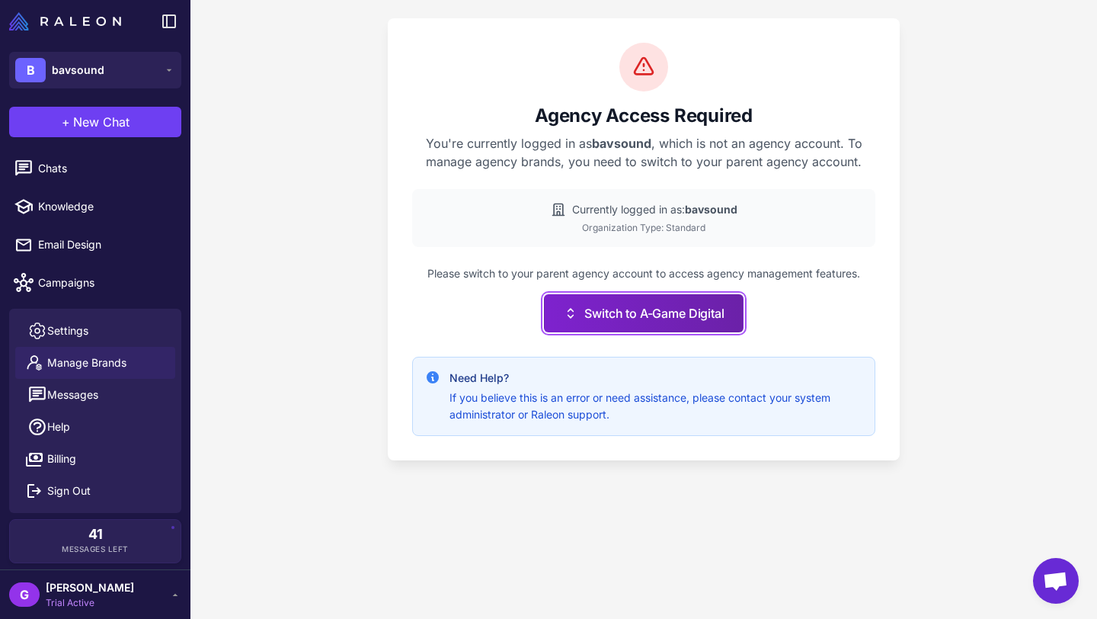
click at [650, 305] on button "Switch to A-Game Digital" at bounding box center [643, 313] width 199 height 38
